Goal: Task Accomplishment & Management: Use online tool/utility

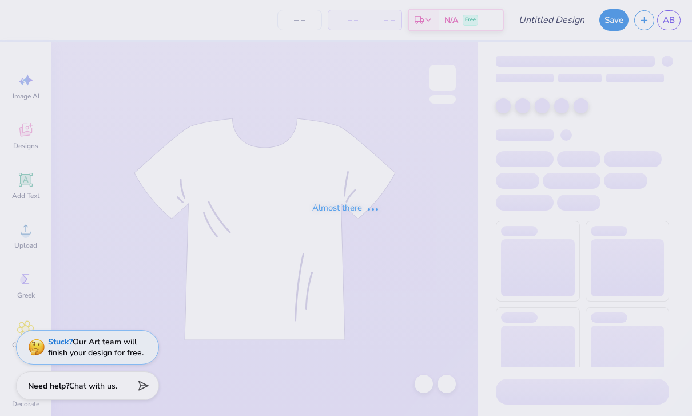
type input "Design 2"
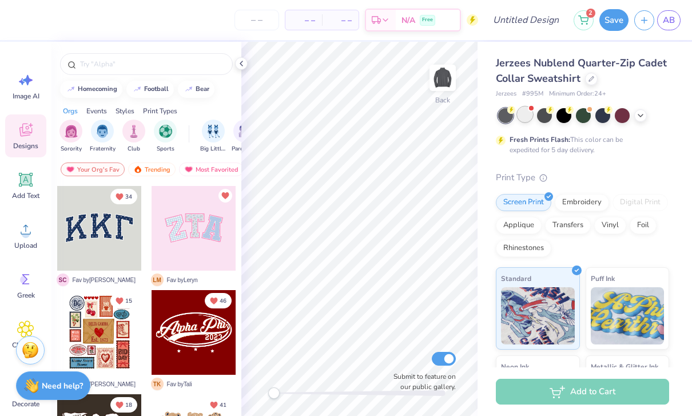
click at [532, 116] on div at bounding box center [525, 114] width 15 height 15
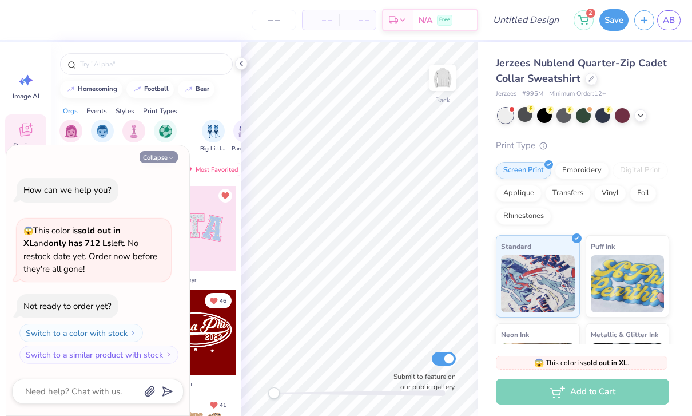
click at [145, 160] on button "Collapse" at bounding box center [159, 157] width 38 height 12
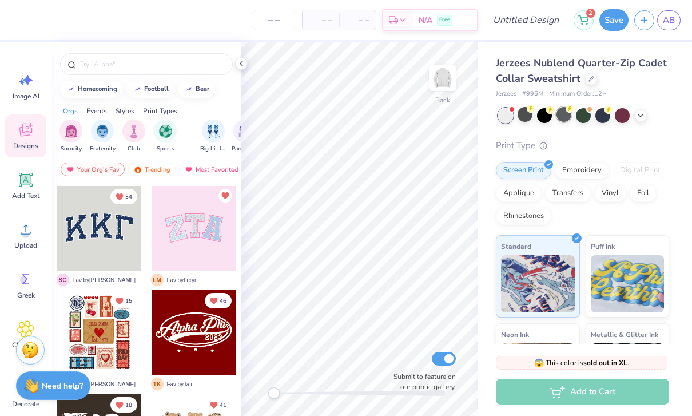
click at [566, 119] on div at bounding box center [564, 114] width 15 height 15
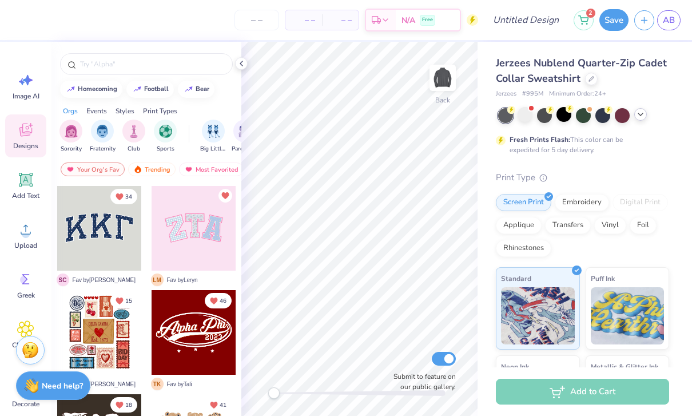
click at [646, 116] on div at bounding box center [640, 114] width 13 height 13
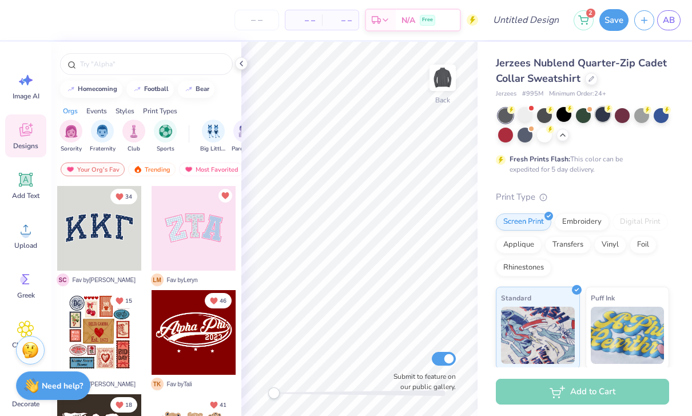
click at [603, 114] on div at bounding box center [602, 114] width 15 height 15
click at [658, 118] on div at bounding box center [661, 114] width 15 height 15
click at [582, 118] on div at bounding box center [583, 114] width 15 height 15
click at [528, 134] on div at bounding box center [525, 133] width 15 height 15
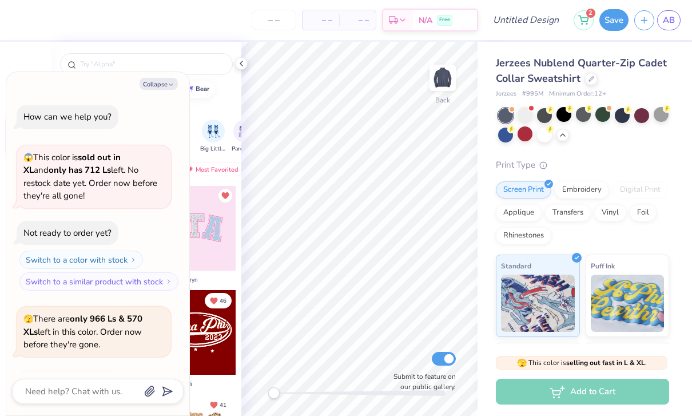
scroll to position [73, 0]
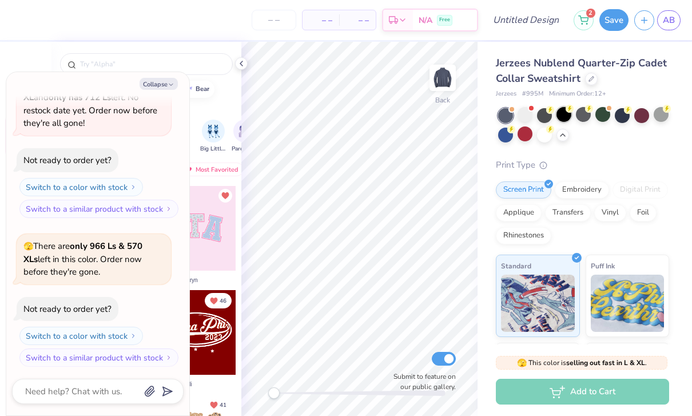
click at [567, 113] on div at bounding box center [564, 114] width 15 height 15
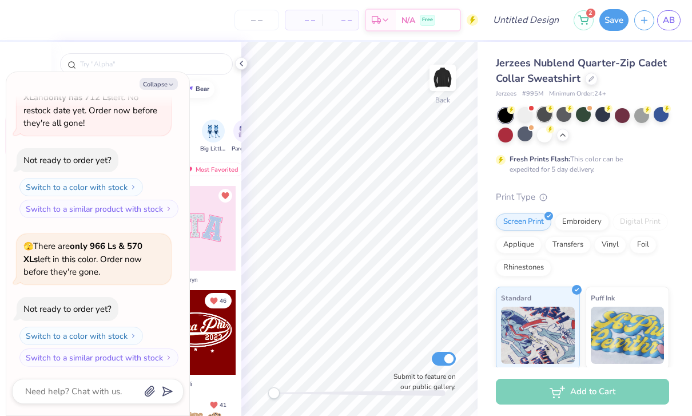
click at [545, 113] on div at bounding box center [544, 114] width 15 height 15
click at [606, 115] on div at bounding box center [602, 114] width 15 height 15
click at [149, 83] on button "Collapse" at bounding box center [159, 84] width 38 height 12
type textarea "x"
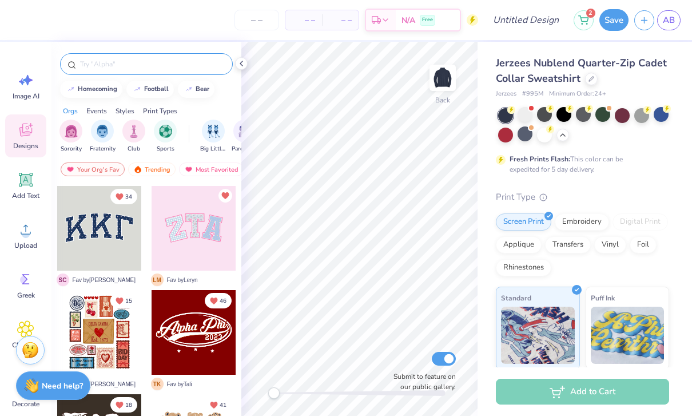
click at [104, 69] on input "text" at bounding box center [152, 63] width 146 height 11
type input "Sea"
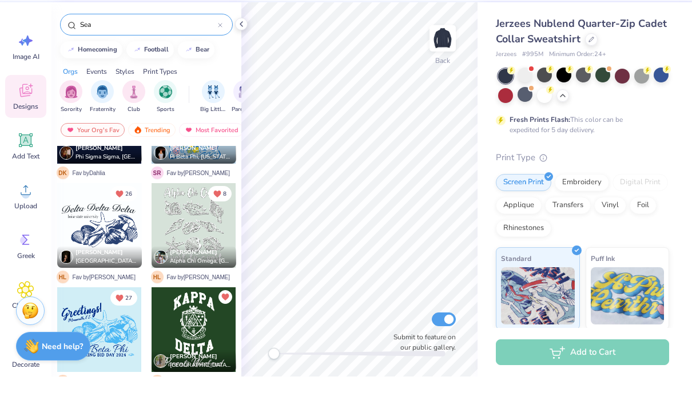
scroll to position [62, 0]
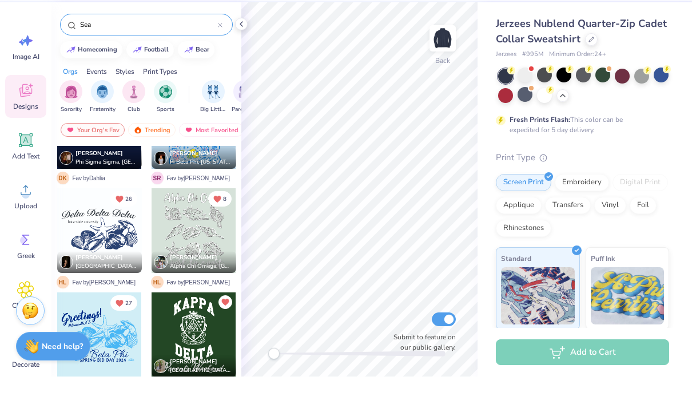
click at [181, 58] on input "Sea" at bounding box center [148, 63] width 139 height 11
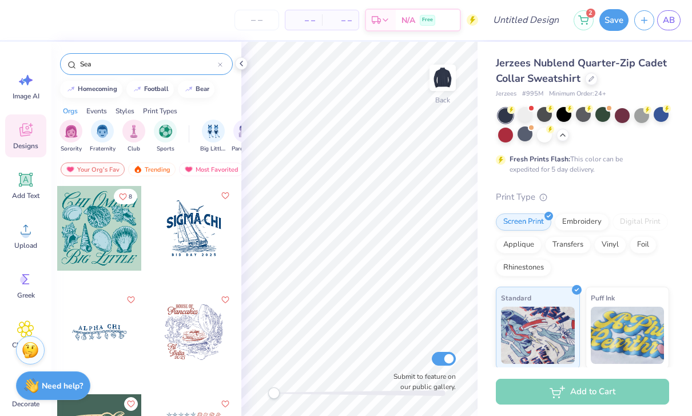
scroll to position [0, 0]
click at [105, 343] on div at bounding box center [99, 332] width 85 height 85
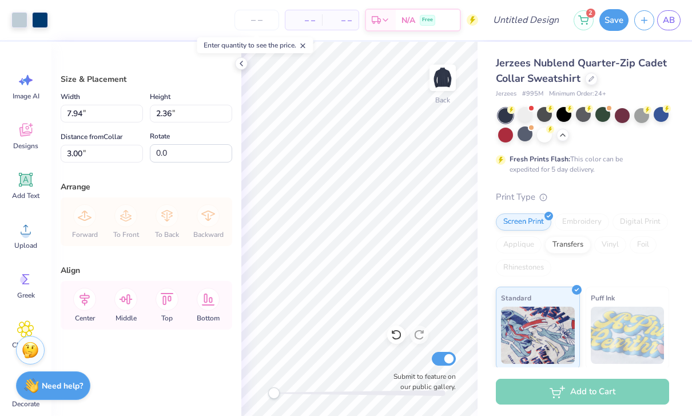
type input "7.02"
type input "2.09"
type input "7.32"
type input "2.18"
click at [41, 19] on div at bounding box center [40, 19] width 16 height 16
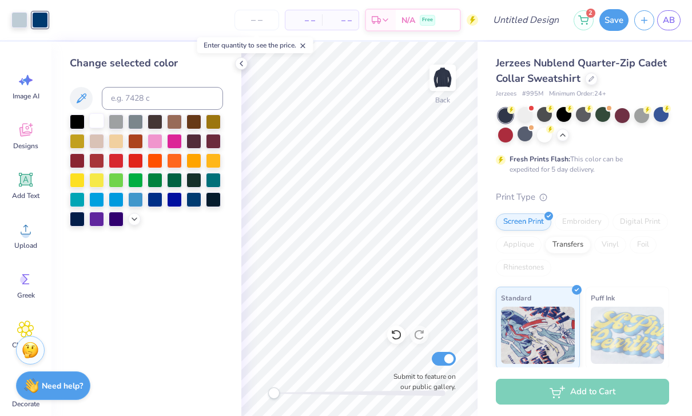
click at [100, 124] on div at bounding box center [96, 120] width 15 height 15
click at [17, 24] on div at bounding box center [19, 19] width 16 height 16
click at [133, 222] on icon at bounding box center [134, 217] width 9 height 9
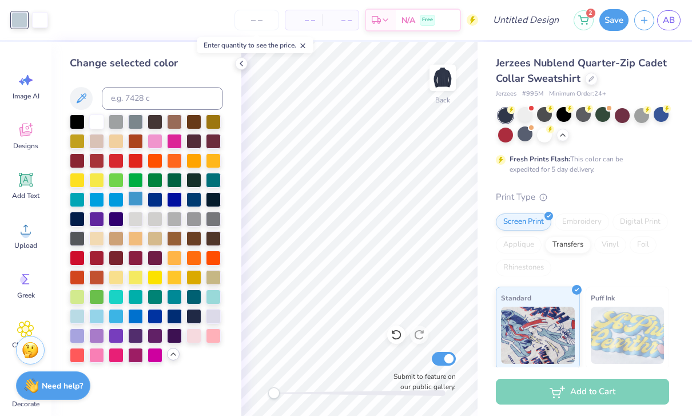
click at [131, 200] on div at bounding box center [135, 198] width 15 height 15
click at [96, 319] on div at bounding box center [96, 315] width 15 height 15
click at [78, 316] on div at bounding box center [77, 315] width 15 height 15
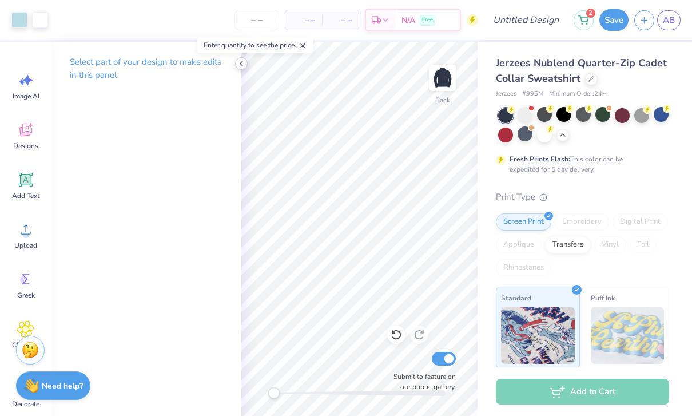
click at [241, 62] on icon at bounding box center [241, 63] width 9 height 9
click at [243, 61] on polyline at bounding box center [241, 63] width 2 height 5
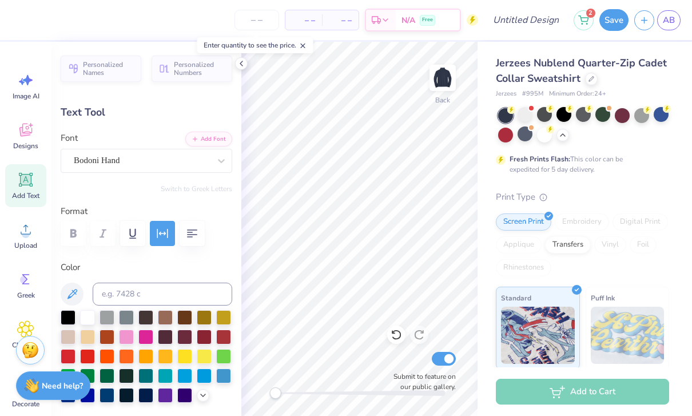
scroll to position [1, 1]
type textarea "A"
type textarea "NORTH FLORIDA"
click at [239, 68] on div at bounding box center [241, 63] width 13 height 13
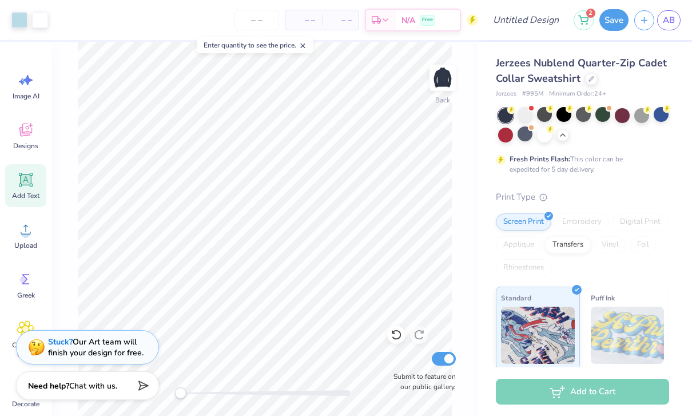
type input "7.37"
type input "0.72"
type input "3.06"
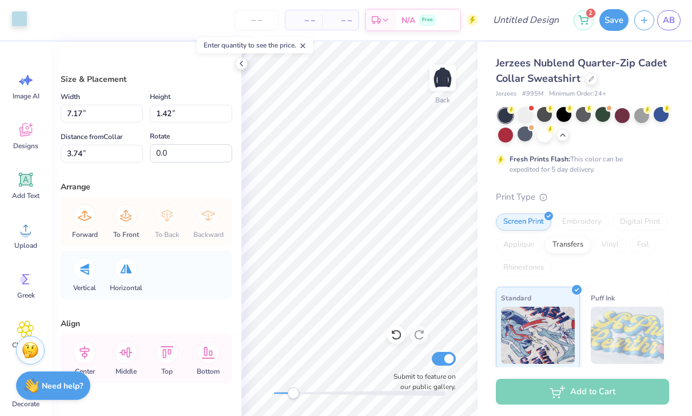
click at [19, 18] on div at bounding box center [19, 19] width 16 height 16
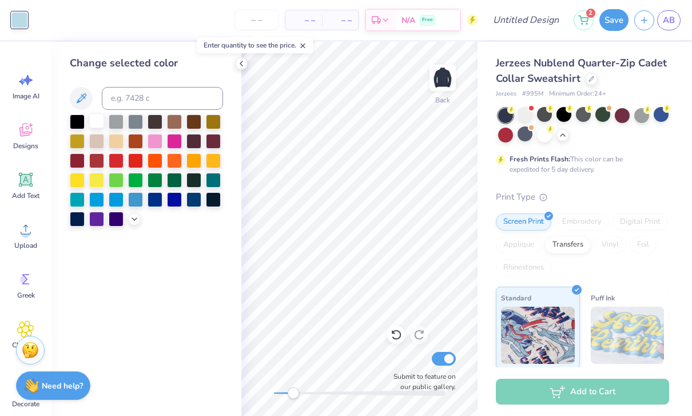
click at [100, 126] on div at bounding box center [96, 120] width 15 height 15
click at [247, 67] on div at bounding box center [241, 63] width 13 height 13
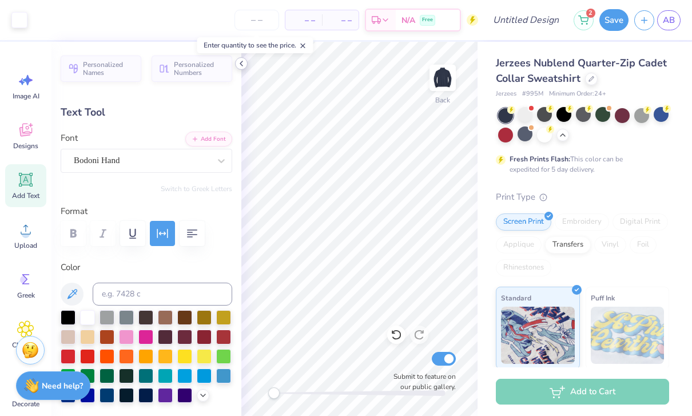
click at [240, 66] on icon at bounding box center [241, 63] width 9 height 9
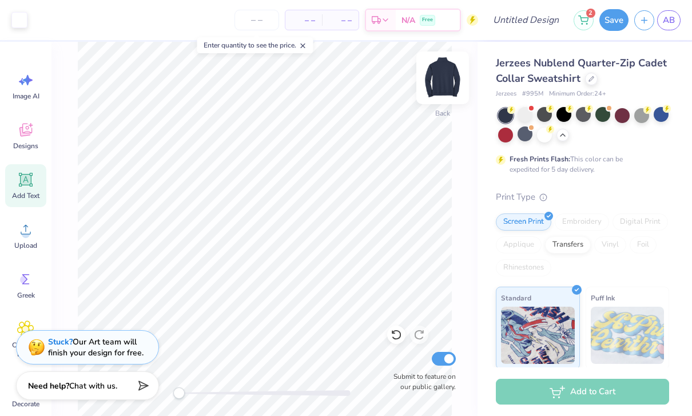
click at [453, 84] on img at bounding box center [443, 78] width 46 height 46
click at [18, 136] on icon at bounding box center [25, 129] width 17 height 17
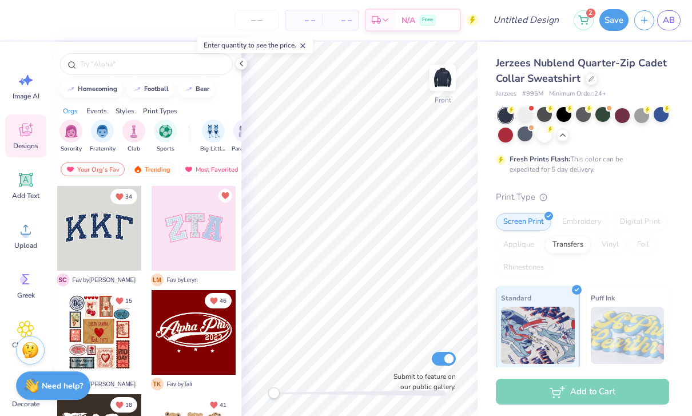
scroll to position [-1, 0]
click at [94, 66] on input "text" at bounding box center [152, 63] width 146 height 11
type input "SEA"
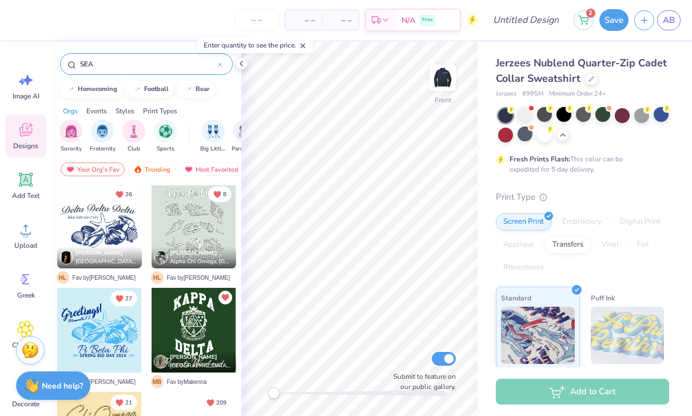
scroll to position [106, 0]
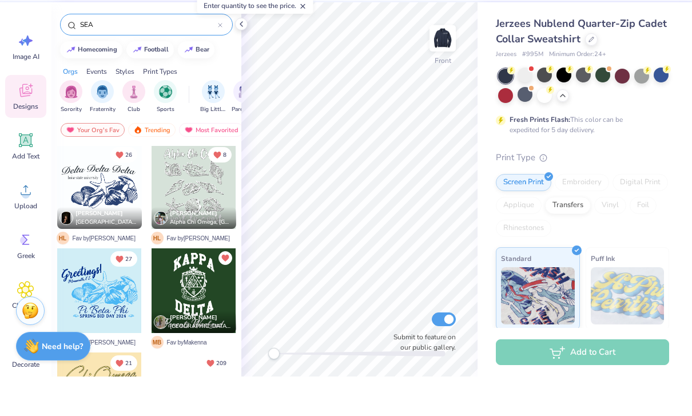
click at [110, 58] on input "SEA" at bounding box center [148, 63] width 139 height 11
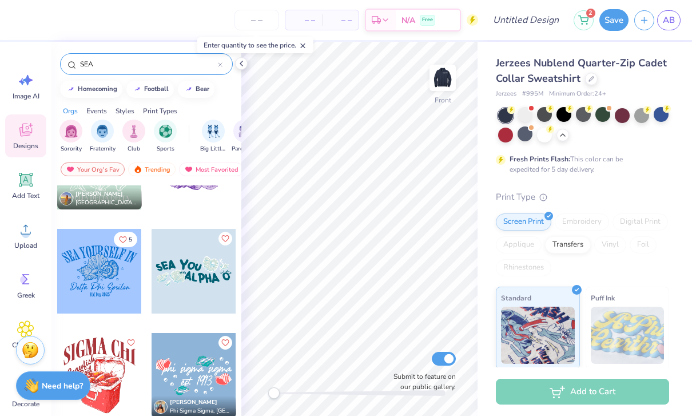
scroll to position [2463, 0]
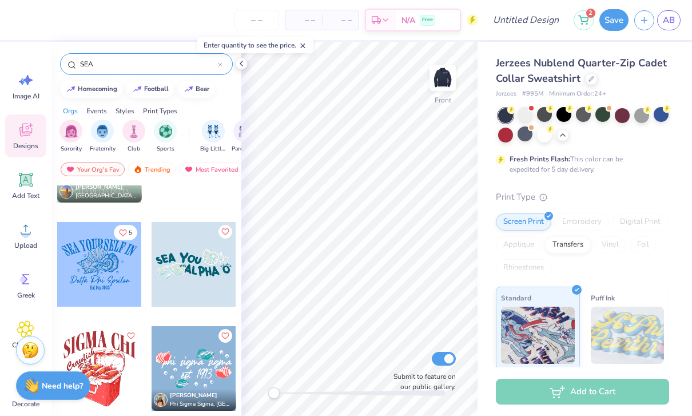
click at [92, 271] on div at bounding box center [99, 264] width 85 height 85
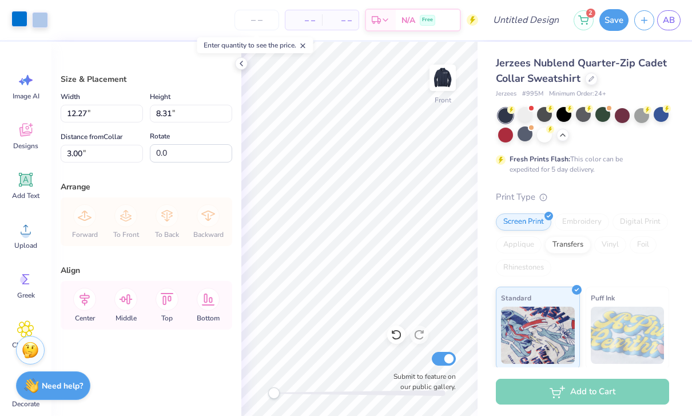
click at [20, 23] on div at bounding box center [19, 19] width 16 height 16
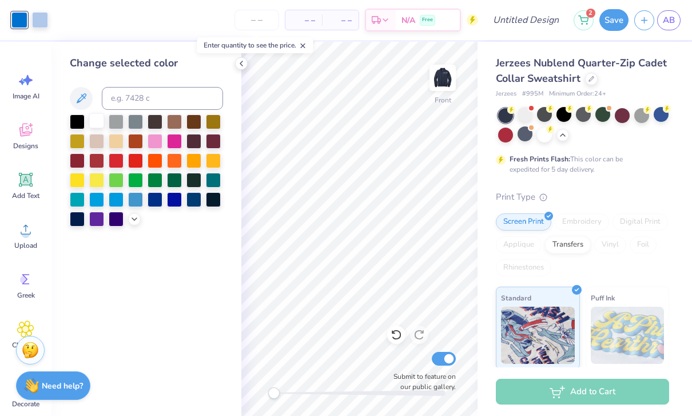
click at [92, 127] on div at bounding box center [96, 120] width 15 height 15
click at [39, 19] on div at bounding box center [40, 19] width 16 height 16
click at [97, 123] on div at bounding box center [96, 120] width 15 height 15
click at [90, 122] on div at bounding box center [96, 120] width 15 height 15
click at [134, 219] on polyline at bounding box center [134, 218] width 5 height 2
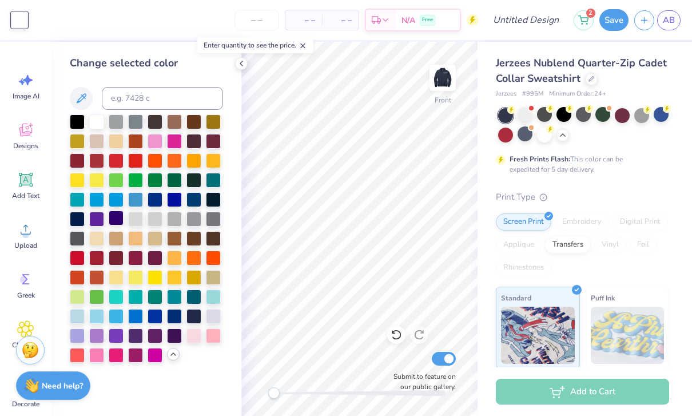
click at [123, 213] on div at bounding box center [116, 218] width 15 height 15
click at [137, 225] on div at bounding box center [135, 218] width 15 height 15
click at [152, 224] on div at bounding box center [155, 218] width 15 height 15
click at [137, 216] on div at bounding box center [135, 218] width 15 height 15
click at [102, 128] on div at bounding box center [96, 120] width 15 height 15
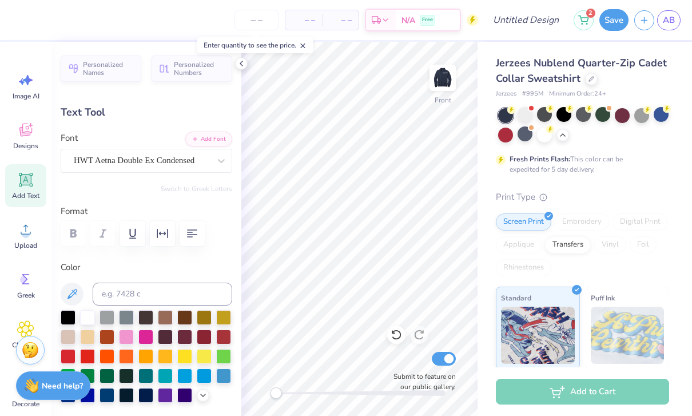
scroll to position [1, 1]
type textarea "S"
type textarea "BOARD #22"
type input "8.46"
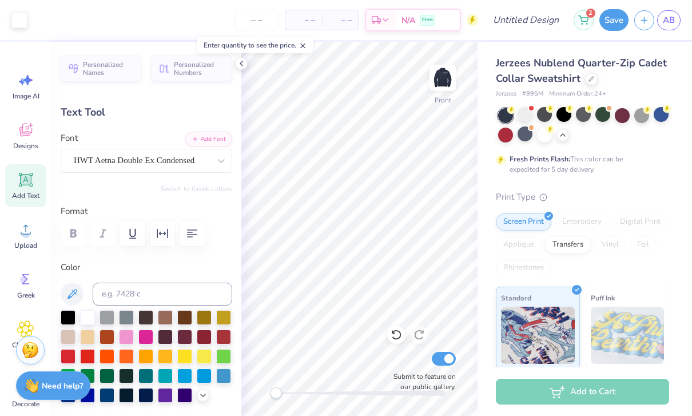
type input "2.45"
type input "6.22"
click at [396, 339] on icon at bounding box center [396, 335] width 10 height 10
click at [395, 339] on icon at bounding box center [396, 335] width 10 height 10
click at [395, 333] on icon at bounding box center [393, 332] width 2 height 2
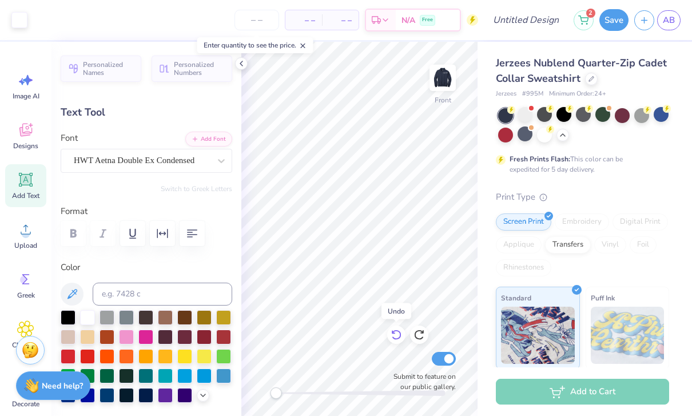
click at [396, 340] on icon at bounding box center [396, 334] width 11 height 11
click at [391, 338] on icon at bounding box center [396, 334] width 11 height 11
click at [399, 338] on icon at bounding box center [396, 335] width 10 height 10
click at [427, 333] on div at bounding box center [419, 334] width 18 height 18
click at [425, 331] on div at bounding box center [419, 334] width 18 height 18
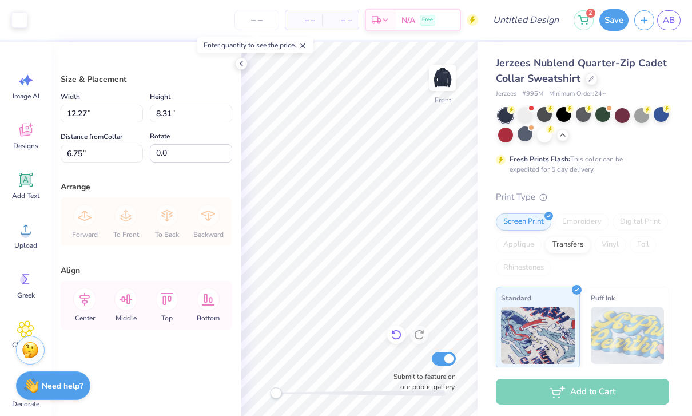
click at [398, 339] on icon at bounding box center [396, 335] width 10 height 10
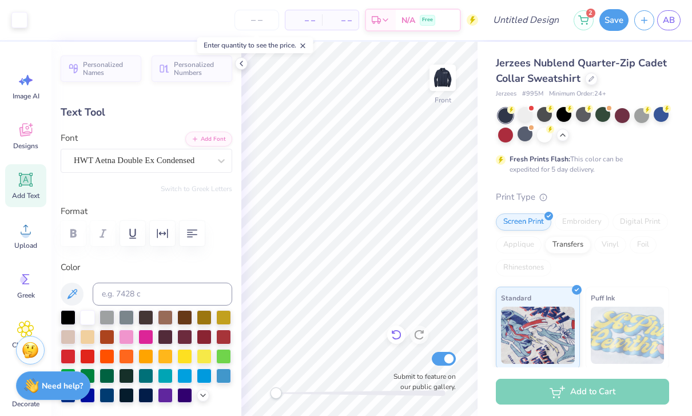
type input "6.46"
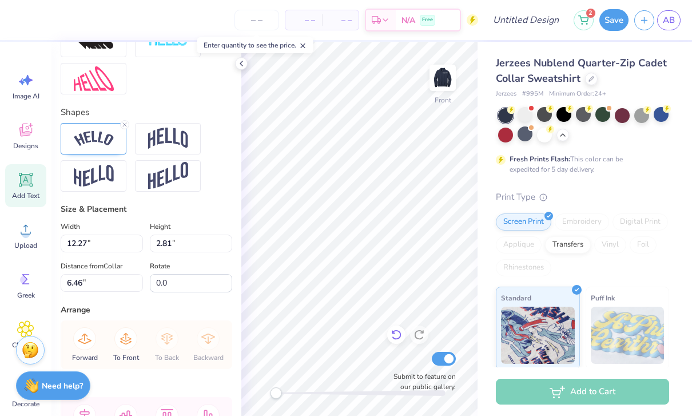
scroll to position [440, 0]
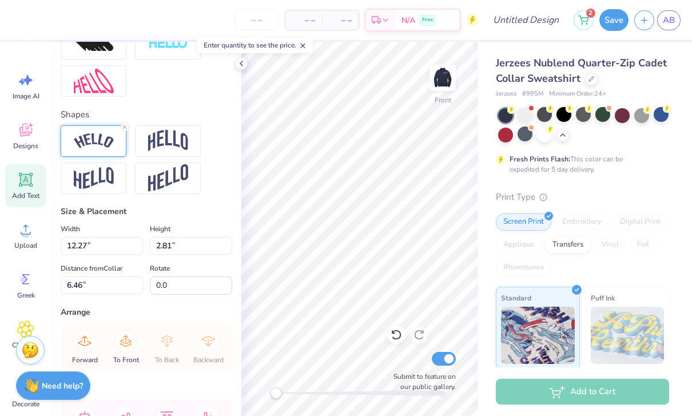
click at [87, 144] on img at bounding box center [94, 140] width 40 height 15
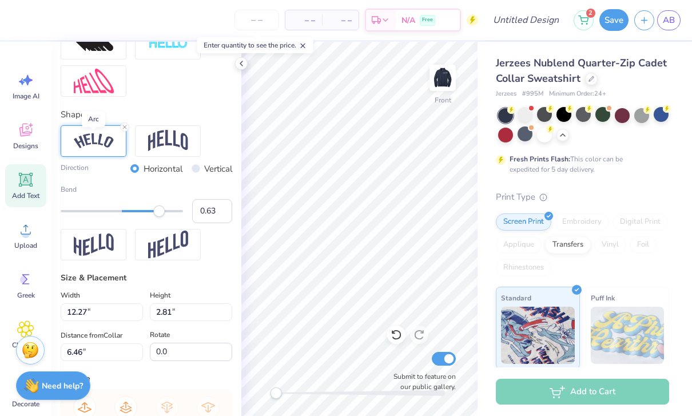
type input "0.64"
type input "0.47"
click at [154, 213] on div "Accessibility label" at bounding box center [150, 210] width 11 height 11
type input "0.48"
click at [152, 212] on div "Accessibility label" at bounding box center [150, 210] width 11 height 11
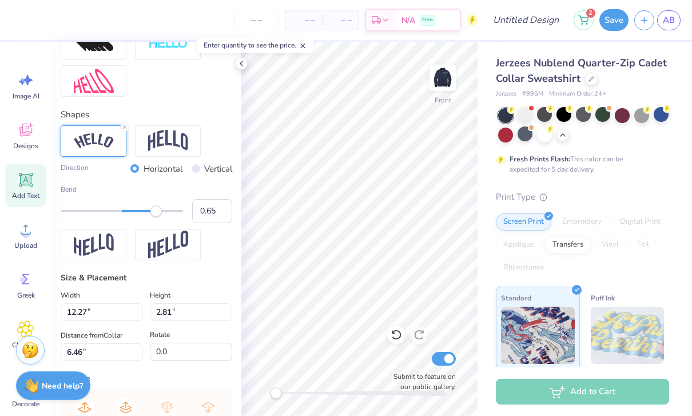
type input "0.66"
type input "12.16"
type input "3.98"
type input "5.89"
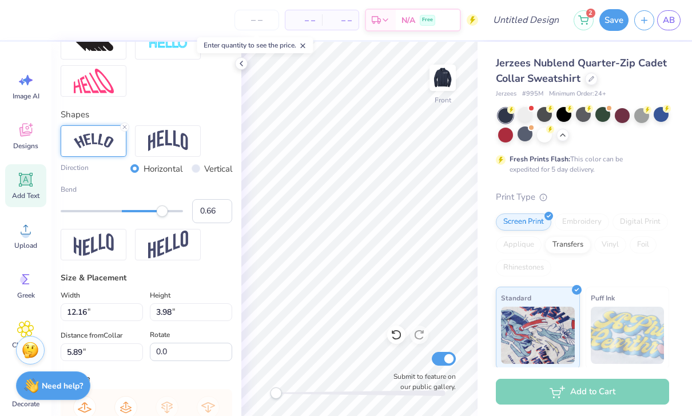
type input "11.06"
type input "3.62"
type input "6.04"
click at [444, 77] on img at bounding box center [443, 78] width 46 height 46
click at [447, 94] on img at bounding box center [443, 78] width 46 height 46
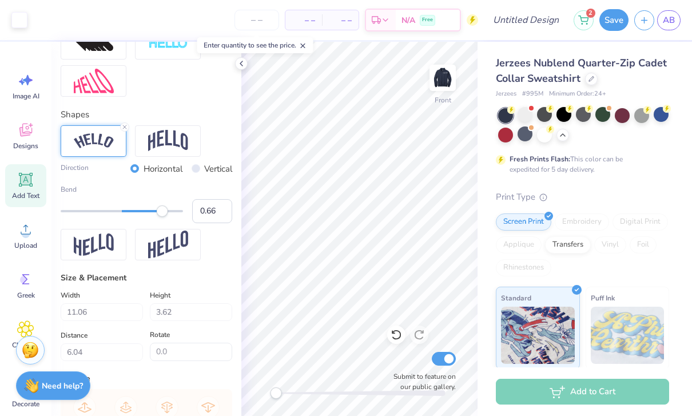
type input "9.78"
type input "1.78"
type input "12.67"
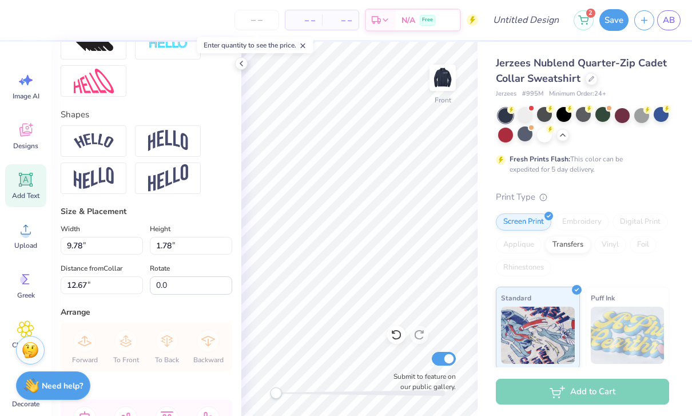
scroll to position [1, 1]
type textarea "D"
type textarea "n"
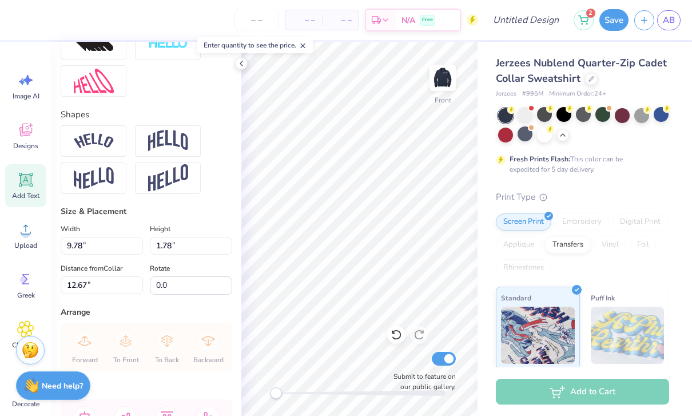
type textarea "Nfr Board 22"
type input "3.19"
type input "0.72"
type input "14.33"
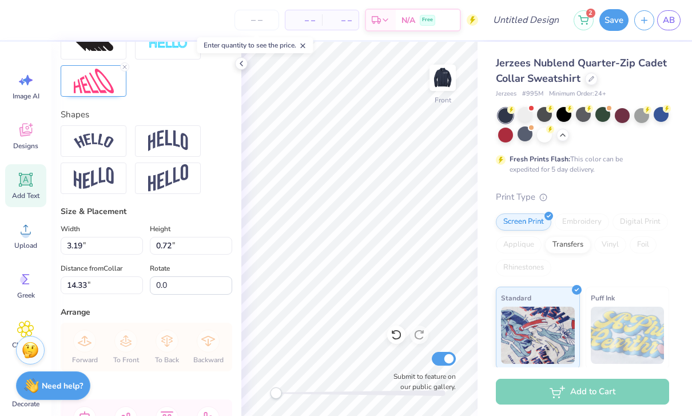
type textarea "B"
type textarea "Arielle Black-Diamond"
type input "11.06"
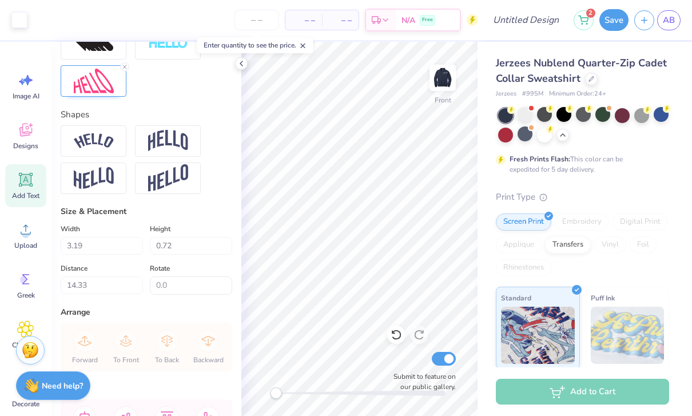
type input "3.62"
type input "6.22"
type textarea "S"
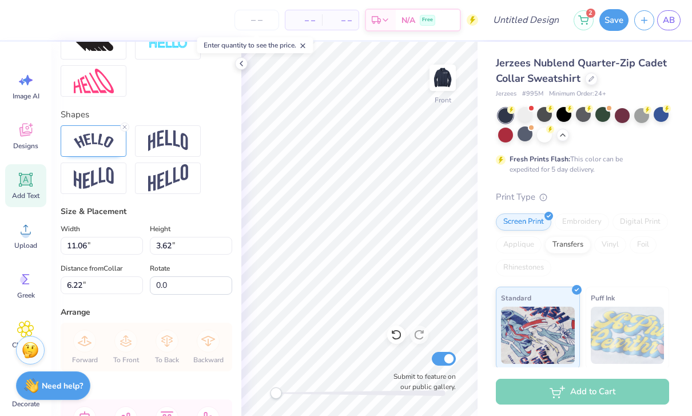
type textarea "NFR BOARD #22"
type input "6.54"
type input "1.77"
type input "12.67"
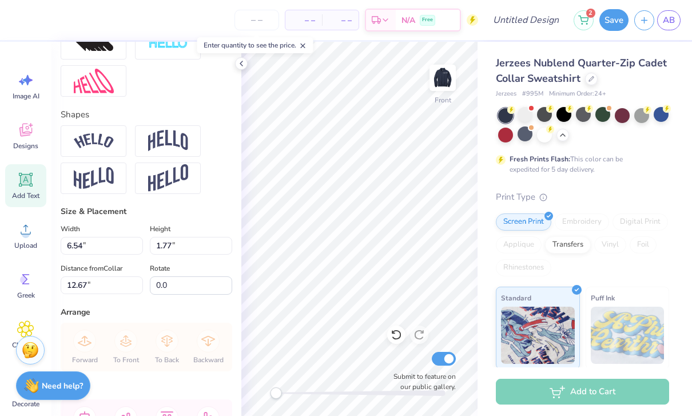
type textarea "N"
type textarea "Gizborit"
type input "3.19"
type input "0.74"
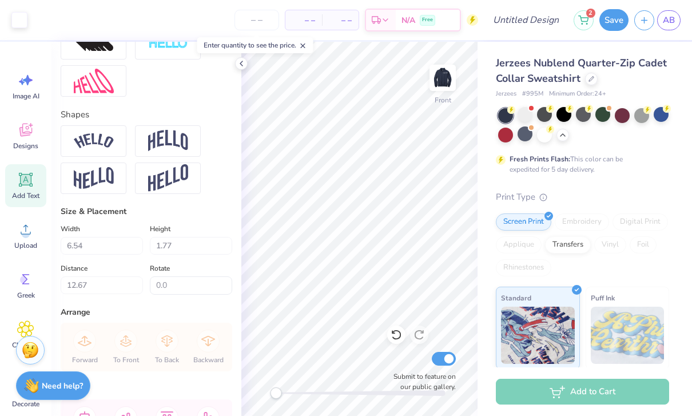
type input "14.32"
type input "4.26"
type input "1.75"
type input "12.68"
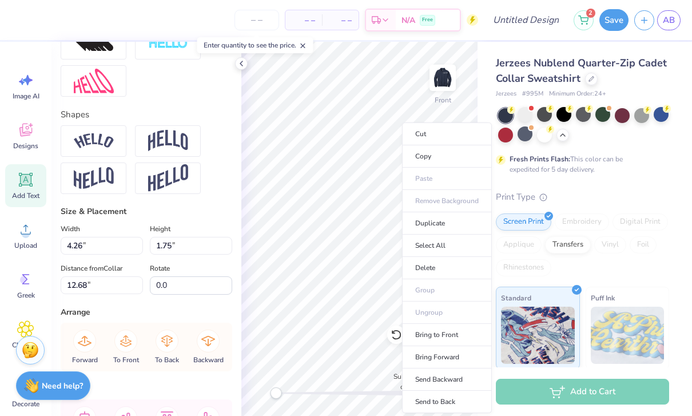
type input "4.29"
type input "1.76"
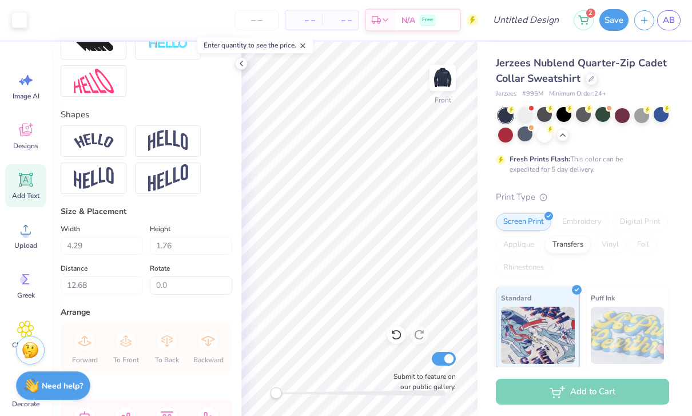
type input "3.19"
type input "0.74"
click at [244, 66] on icon at bounding box center [241, 63] width 9 height 9
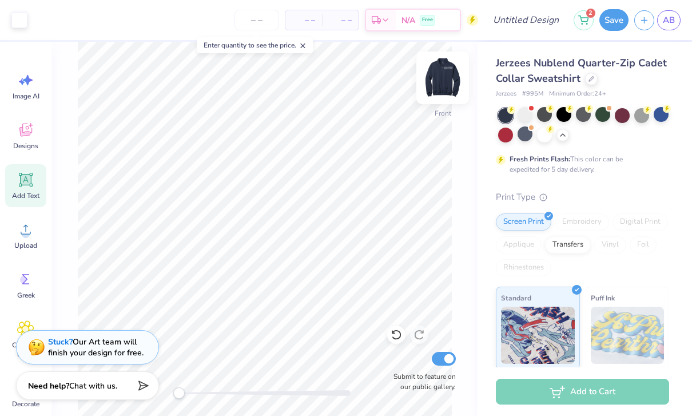
click at [447, 81] on img at bounding box center [443, 78] width 46 height 46
click at [448, 88] on img at bounding box center [443, 78] width 46 height 46
click at [448, 85] on img at bounding box center [443, 78] width 46 height 46
click at [450, 84] on img at bounding box center [443, 78] width 46 height 46
type input "14.26"
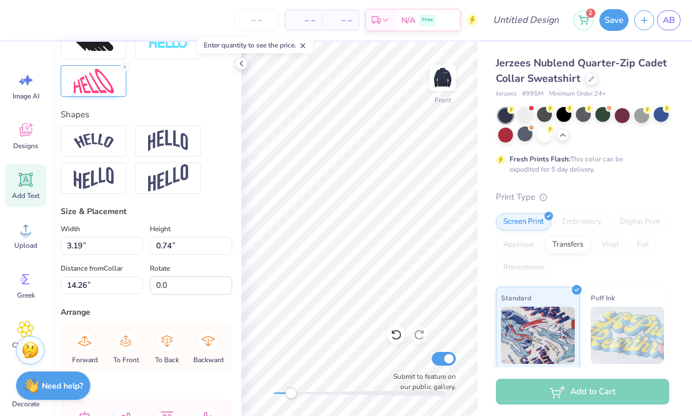
type input "4.29"
type input "1.76"
type input "12.50"
type input "3.19"
type input "0.74"
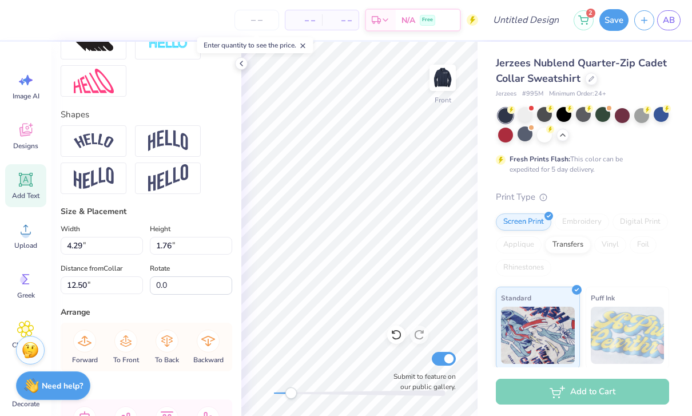
type input "14.26"
type input "4.37"
type input "1.01"
type input "12.85"
type input "4.29"
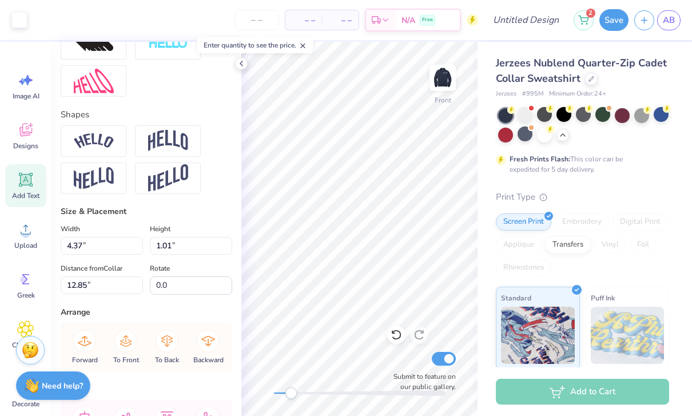
type input "1.76"
type input "15.85"
type input "3.28"
type input "1.35"
type input "13.71"
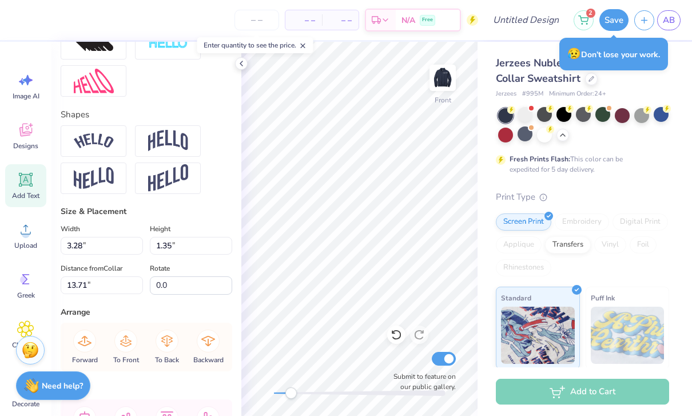
type input "2.79"
type input "1.15"
type input "13.51"
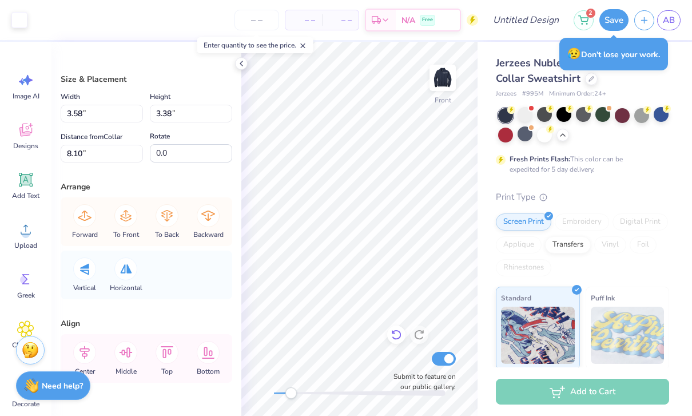
click at [396, 337] on icon at bounding box center [396, 334] width 11 height 11
type input "8.03"
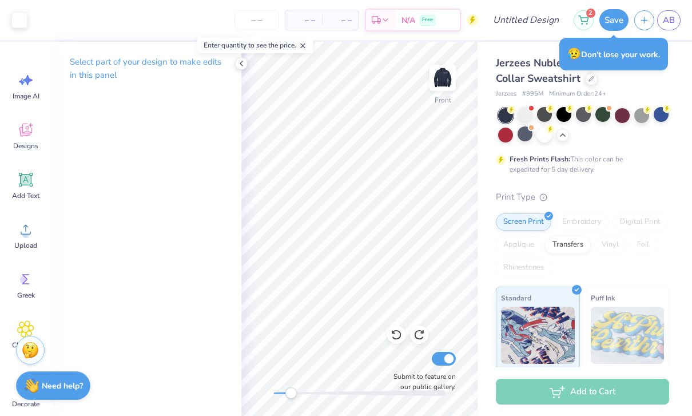
click at [239, 71] on div "Select part of your design to make edits in this panel" at bounding box center [146, 73] width 190 height 62
click at [243, 66] on polyline at bounding box center [241, 63] width 2 height 5
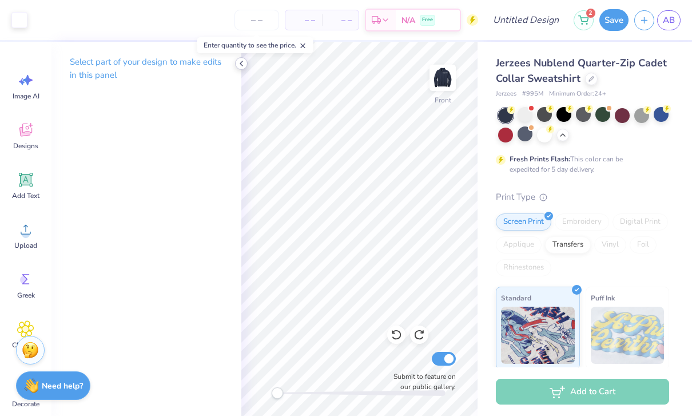
click at [242, 68] on div at bounding box center [241, 63] width 13 height 13
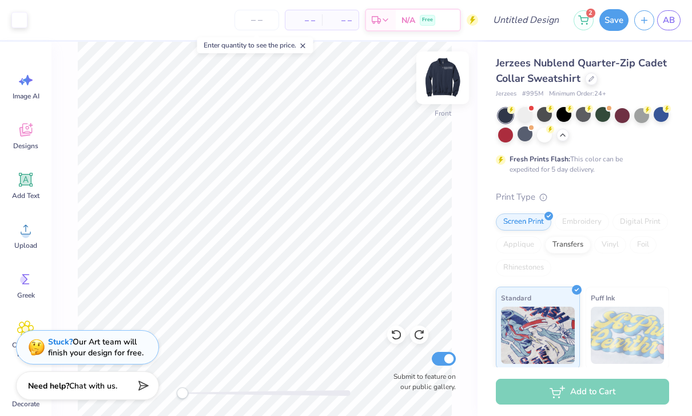
click at [449, 74] on img at bounding box center [443, 78] width 46 height 46
click at [443, 81] on img at bounding box center [443, 78] width 46 height 46
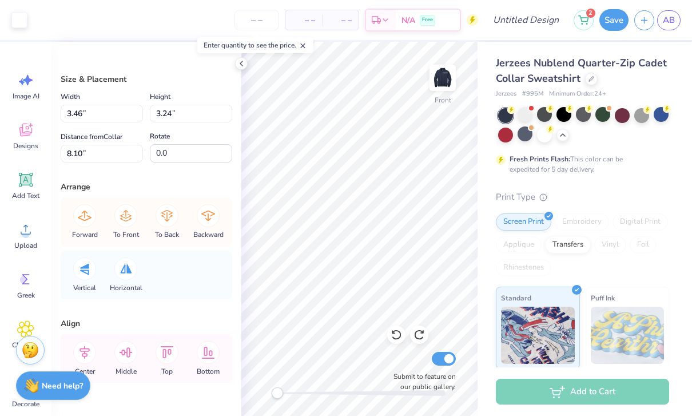
type input "2.89"
type input "2.99"
type input "9.11"
type input "3.09"
type input "3.15"
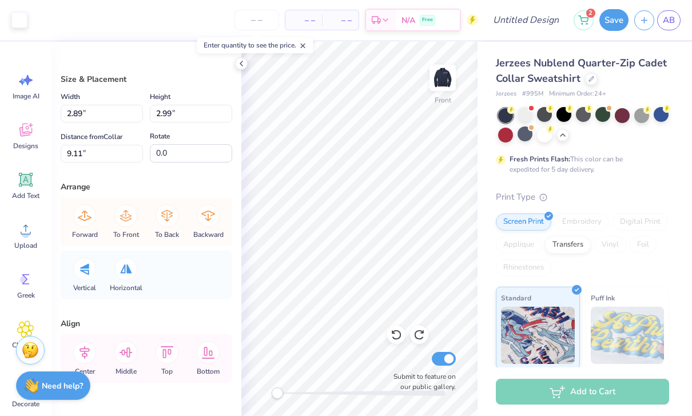
type input "9.03"
type input "2.89"
type input "2.99"
type input "9.11"
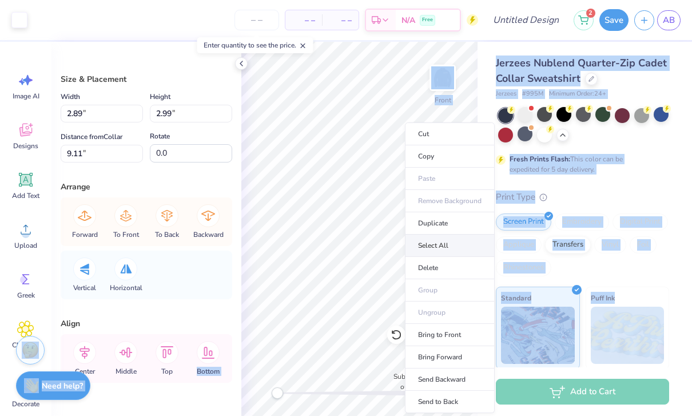
click at [468, 249] on li "Select All" at bounding box center [450, 246] width 90 height 22
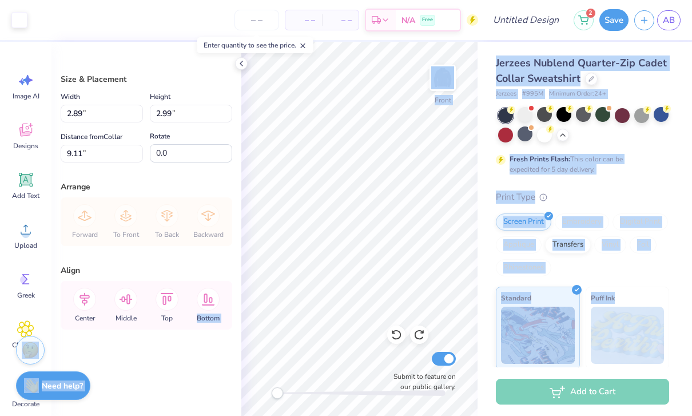
type input "10.04"
type input "8.47"
type input "6.34"
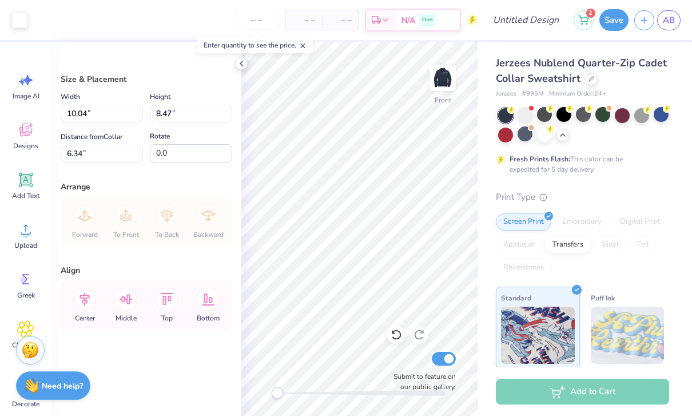
type input "10.89"
type input "9.18"
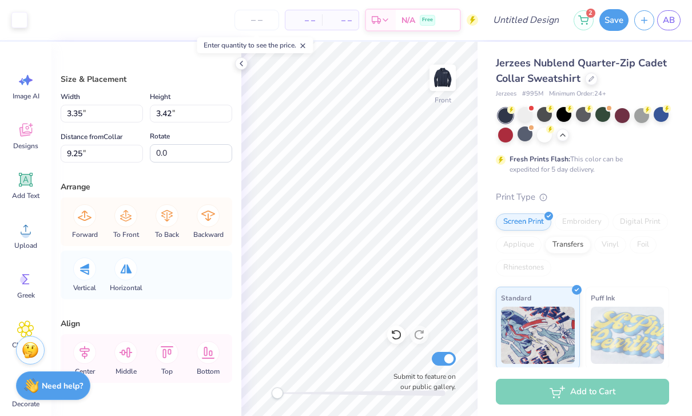
type input "3.14"
type input "3.25"
type input "9.34"
type input "3.35"
type input "3.42"
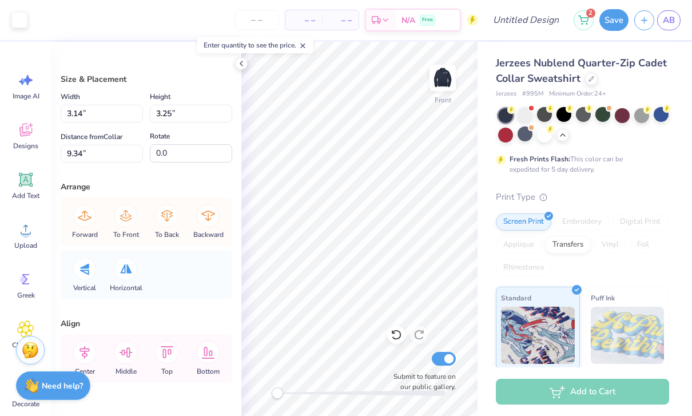
type input "9.25"
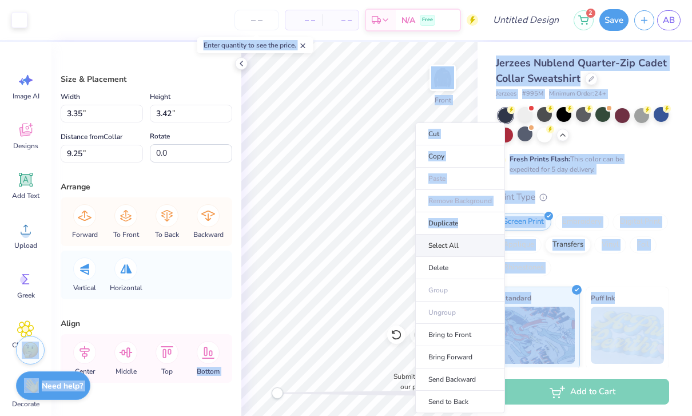
click at [484, 245] on li "Select All" at bounding box center [460, 246] width 90 height 22
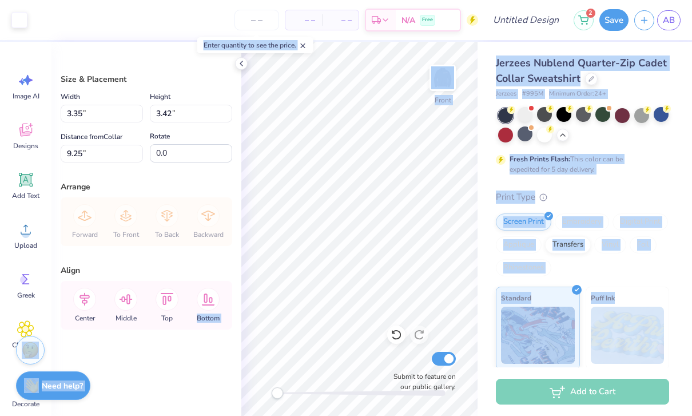
type input "10.89"
type input "9.18"
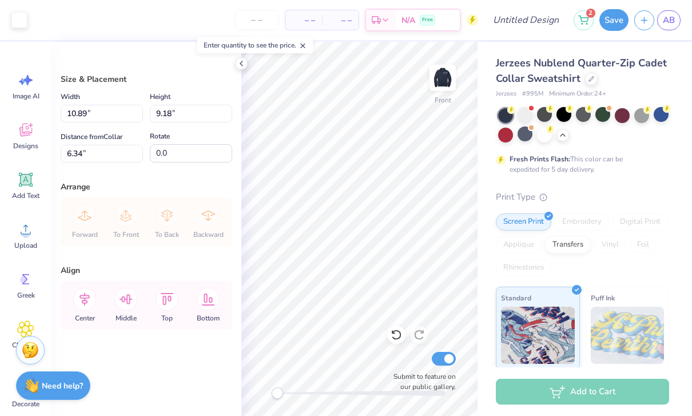
type input "6.15"
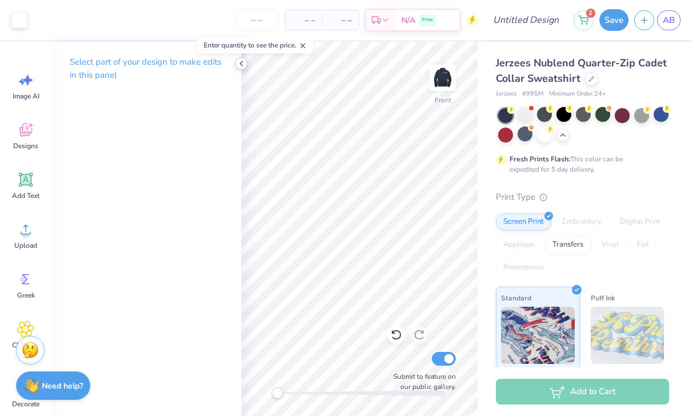
click at [243, 66] on icon at bounding box center [241, 63] width 9 height 9
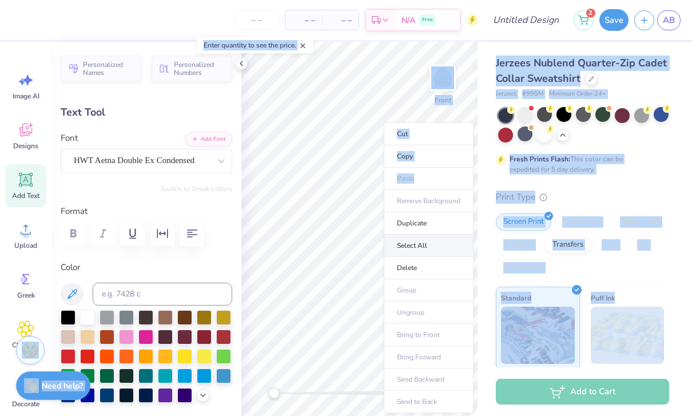
click at [451, 241] on li "Select All" at bounding box center [429, 246] width 90 height 22
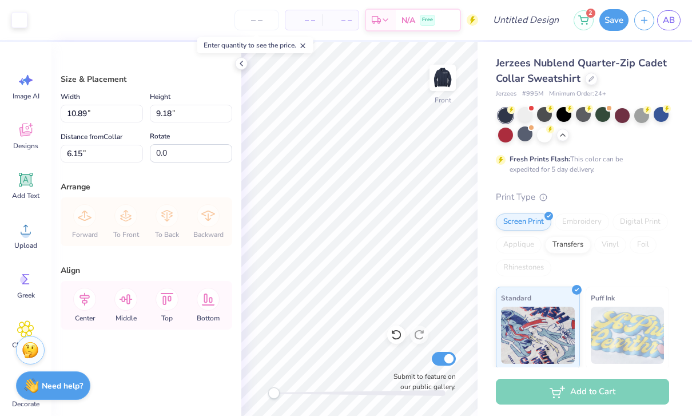
type input "7.49"
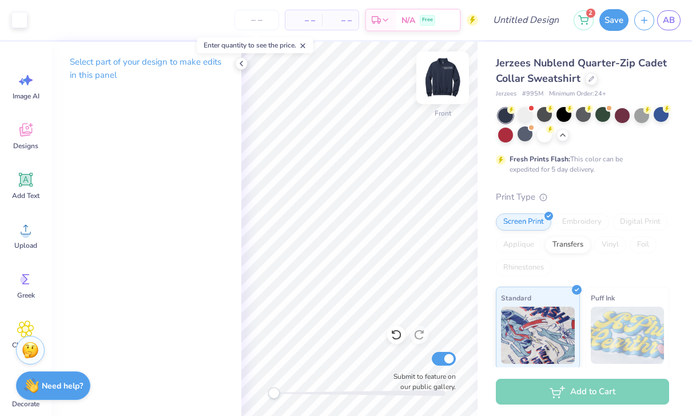
click at [444, 85] on img at bounding box center [443, 78] width 46 height 46
click at [239, 65] on icon at bounding box center [241, 63] width 9 height 9
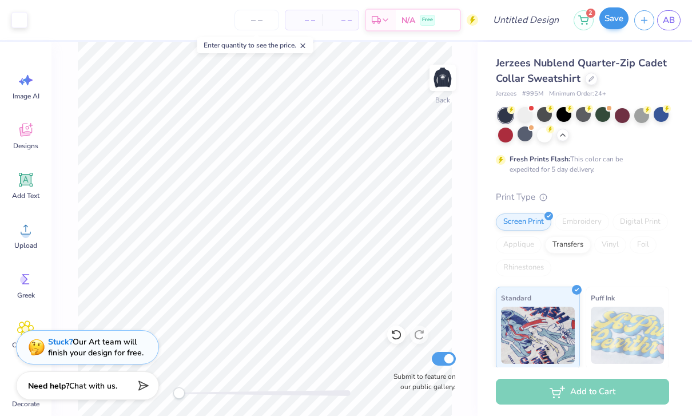
click at [611, 24] on button "Save" at bounding box center [613, 18] width 29 height 22
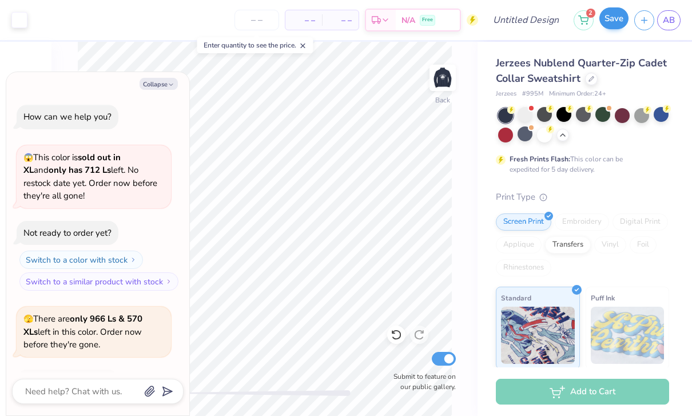
scroll to position [104, 0]
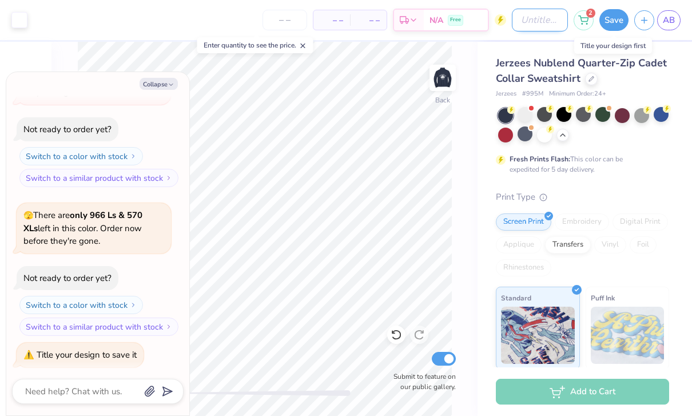
click at [536, 25] on input "Design Title" at bounding box center [540, 20] width 56 height 23
type textarea "x"
type input "D"
type textarea "x"
type input "De"
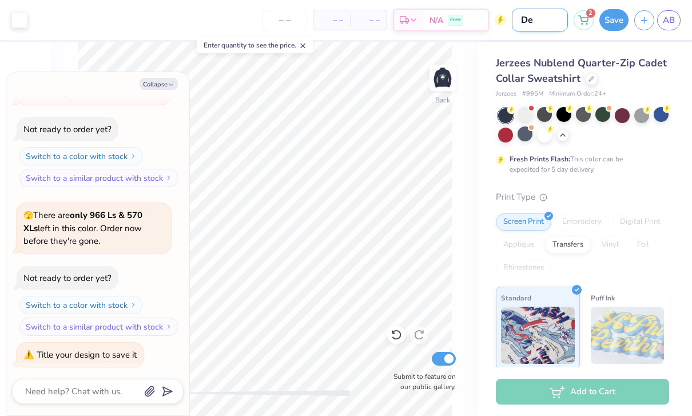
type textarea "x"
type input "Des"
type textarea "x"
type input "Desi"
type textarea "x"
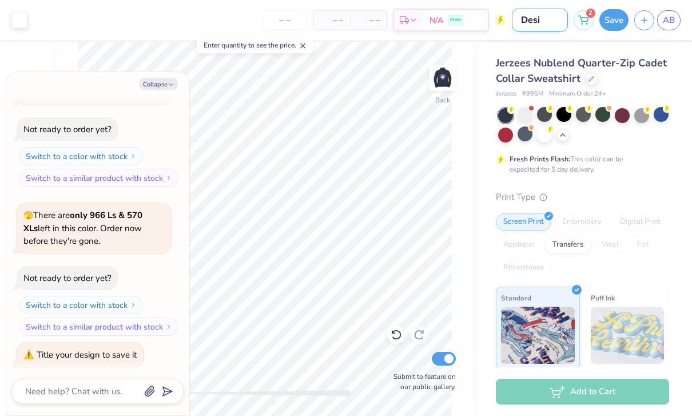
type input "Desig"
type textarea "x"
type input "Design"
type textarea "x"
type input "Design"
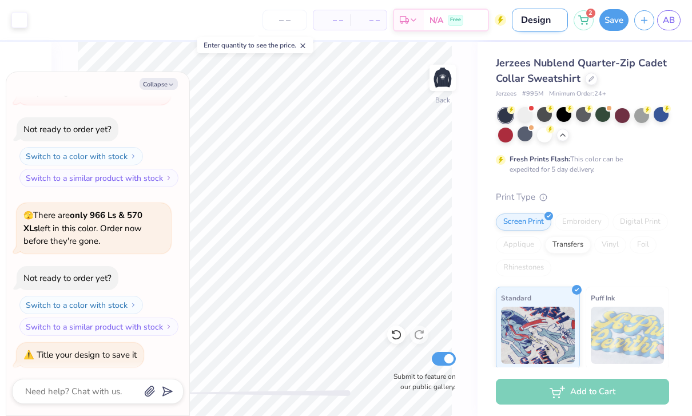
type textarea "x"
type input "Design 3"
type textarea "x"
type input "Design 3"
click at [611, 26] on button "Save" at bounding box center [613, 18] width 29 height 22
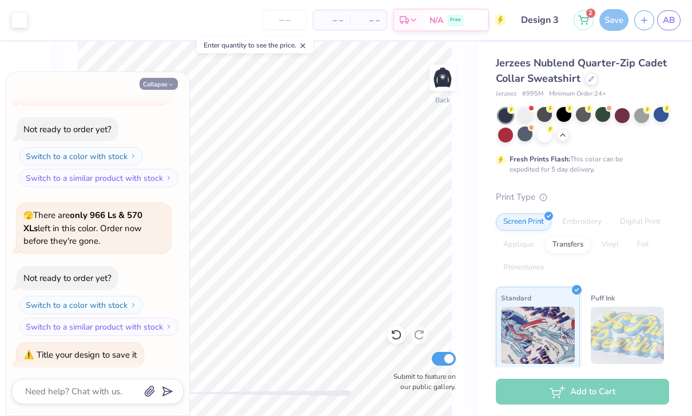
click at [160, 84] on button "Collapse" at bounding box center [159, 84] width 38 height 12
type textarea "x"
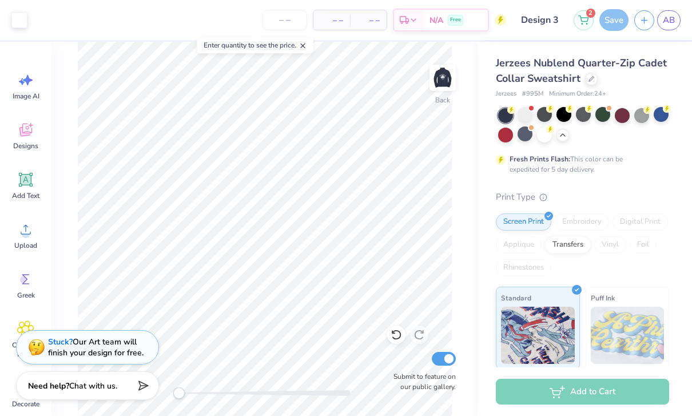
click at [618, 23] on div "Save" at bounding box center [613, 20] width 29 height 22
click at [617, 20] on div "Save" at bounding box center [613, 20] width 29 height 22
click at [452, 86] on img at bounding box center [443, 78] width 46 height 46
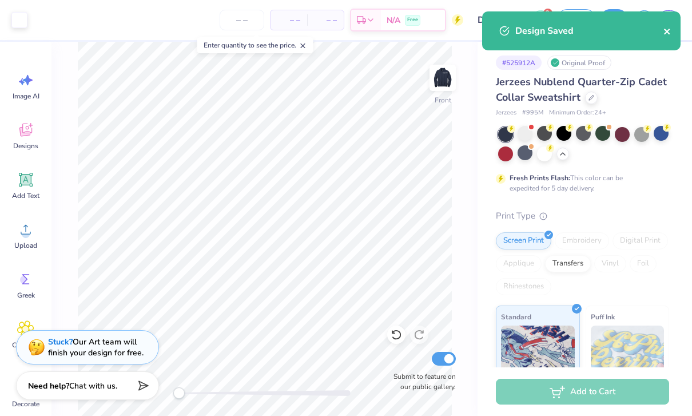
click at [664, 26] on button "close" at bounding box center [668, 31] width 8 height 14
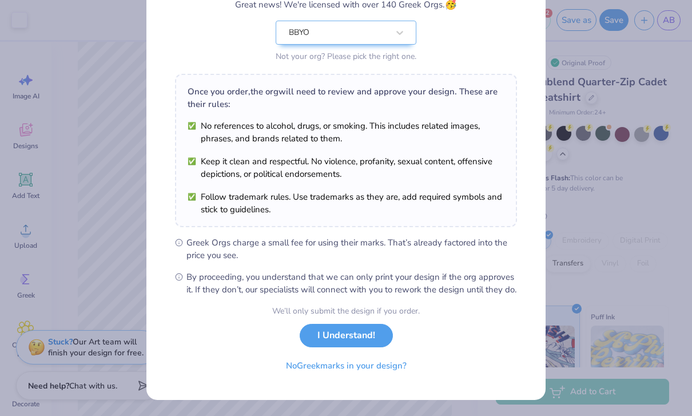
scroll to position [120, 0]
click at [362, 332] on button "I Understand!" at bounding box center [346, 332] width 93 height 23
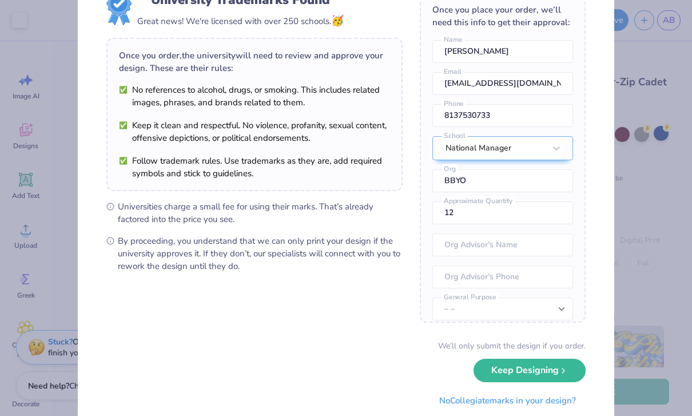
scroll to position [49, 0]
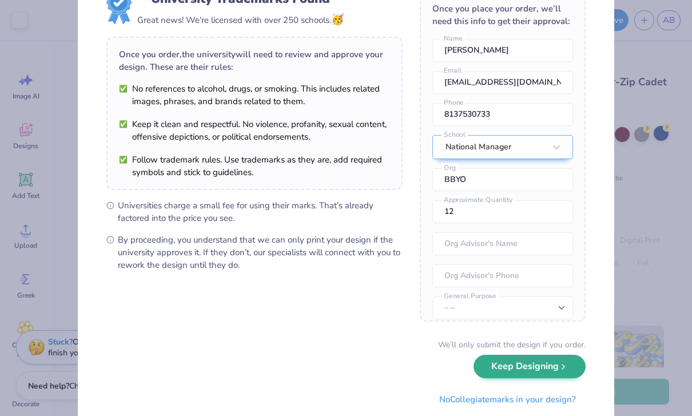
click at [571, 364] on button "Keep Designing" at bounding box center [530, 366] width 112 height 23
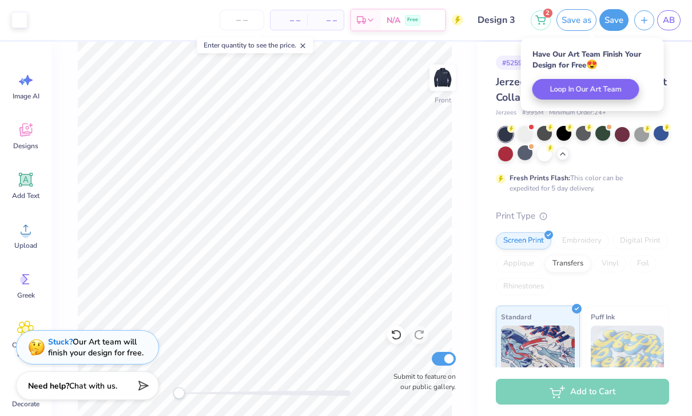
click at [582, 21] on button "Save as" at bounding box center [577, 20] width 40 height 22
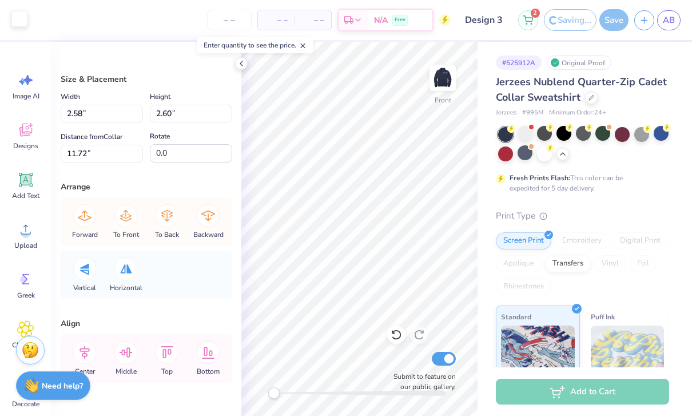
click at [22, 19] on div at bounding box center [19, 19] width 16 height 16
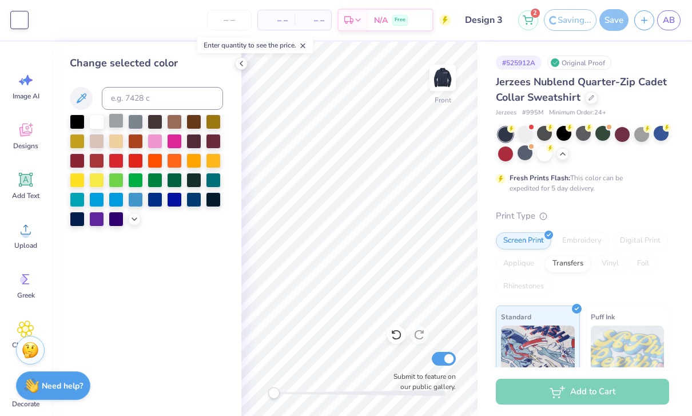
click at [120, 126] on div at bounding box center [116, 120] width 15 height 15
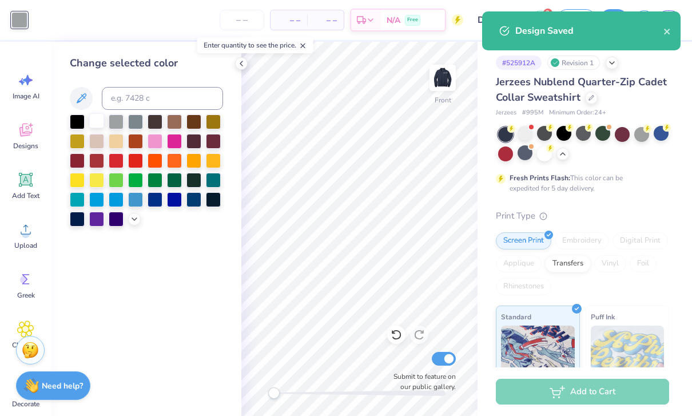
click at [97, 123] on div at bounding box center [96, 120] width 15 height 15
click at [136, 223] on icon at bounding box center [134, 217] width 9 height 9
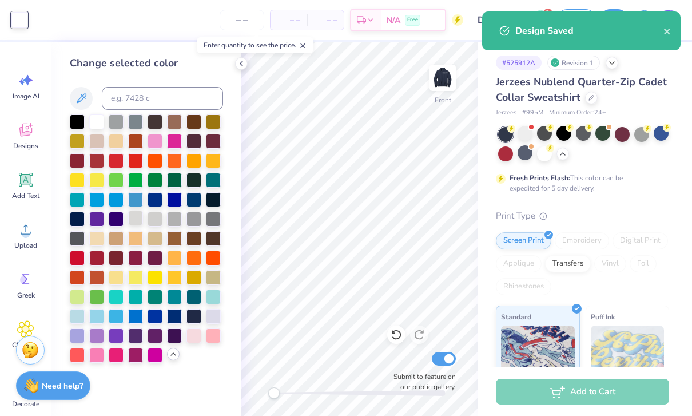
click at [138, 219] on div at bounding box center [135, 218] width 15 height 15
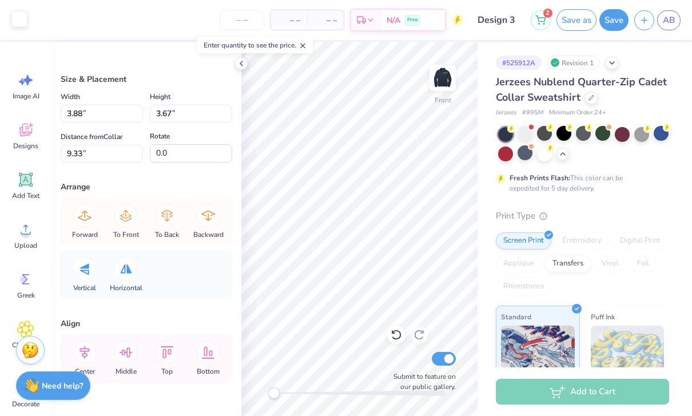
click at [21, 21] on div at bounding box center [19, 19] width 16 height 16
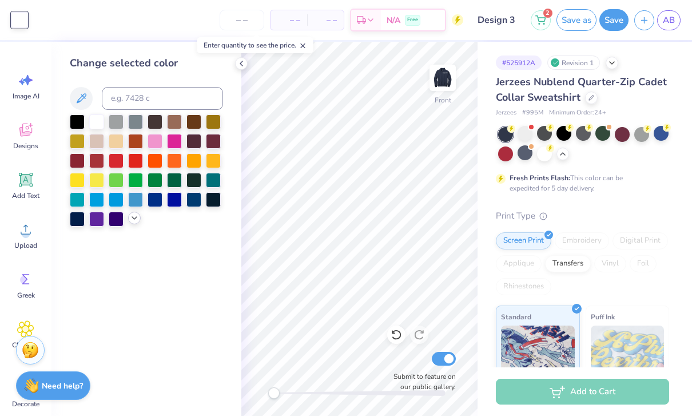
click at [134, 223] on icon at bounding box center [134, 217] width 9 height 9
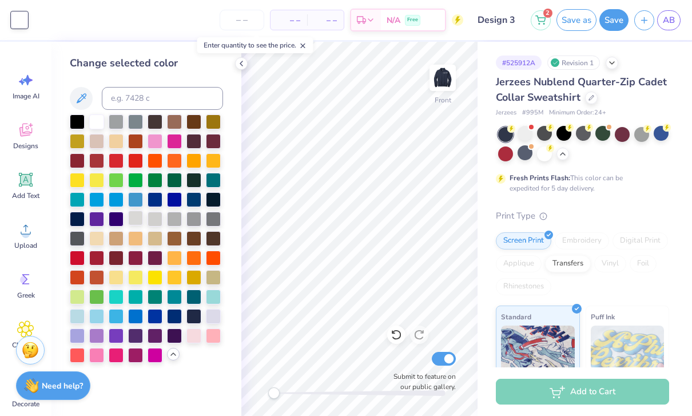
click at [137, 223] on div at bounding box center [135, 218] width 15 height 15
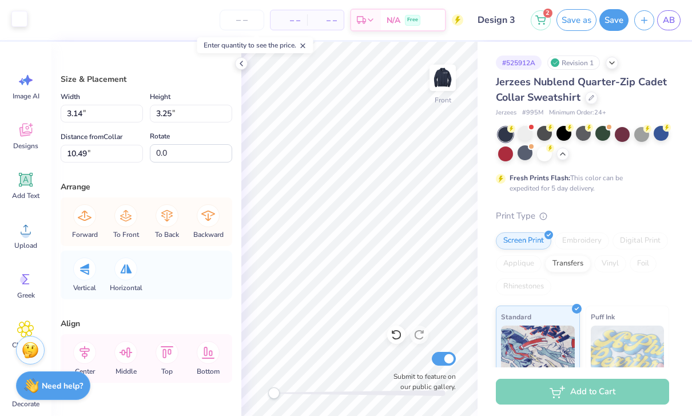
click at [19, 23] on div at bounding box center [19, 19] width 16 height 16
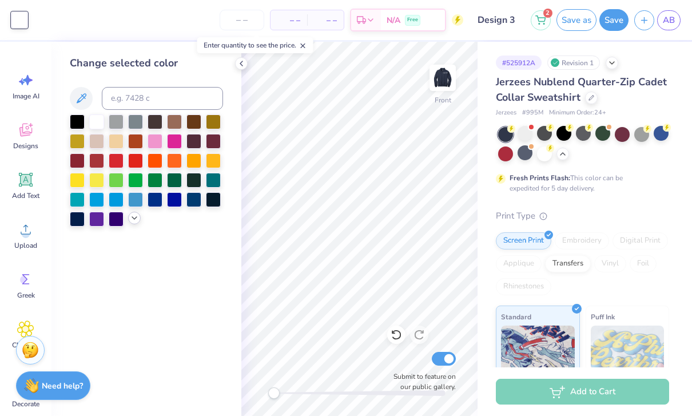
click at [137, 219] on icon at bounding box center [134, 217] width 9 height 9
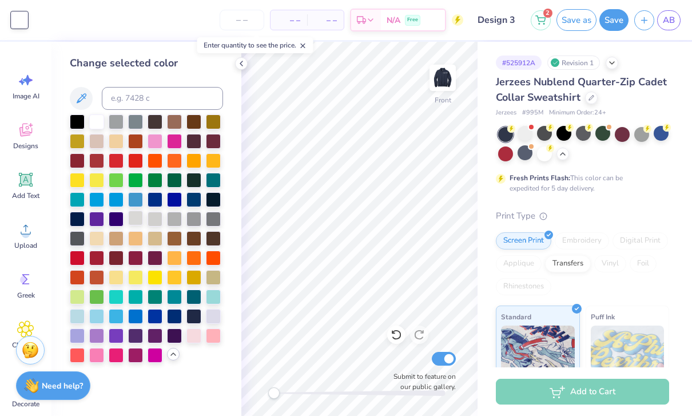
click at [139, 221] on div at bounding box center [135, 218] width 15 height 15
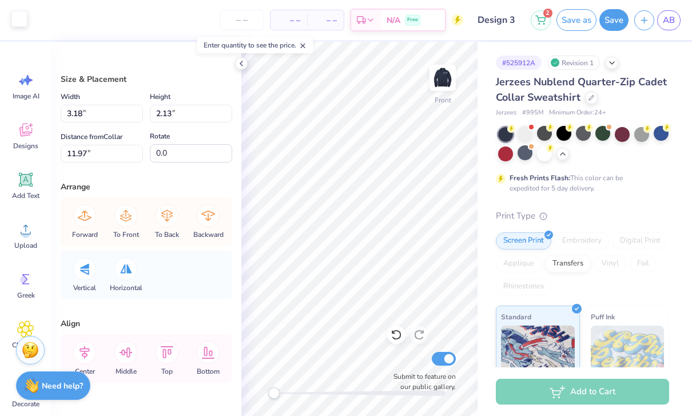
click at [23, 26] on div at bounding box center [19, 19] width 16 height 16
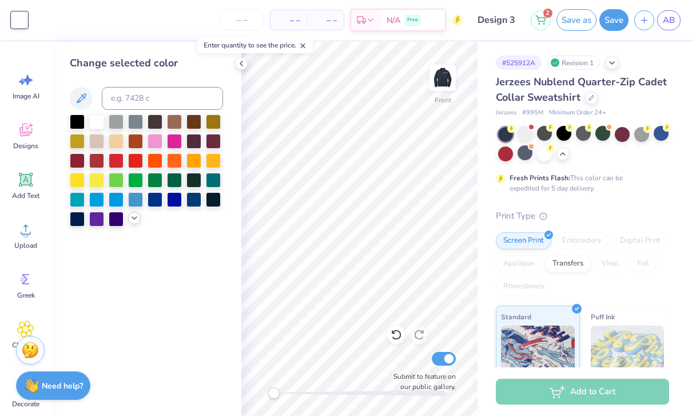
click at [136, 227] on div at bounding box center [146, 170] width 153 height 112
click at [135, 220] on icon at bounding box center [134, 217] width 9 height 9
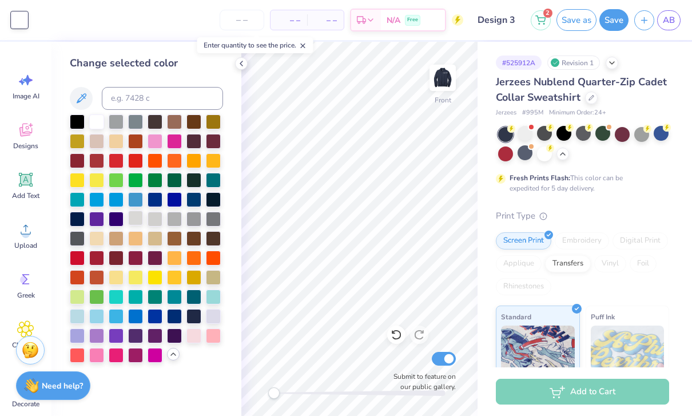
click at [134, 223] on div at bounding box center [135, 218] width 15 height 15
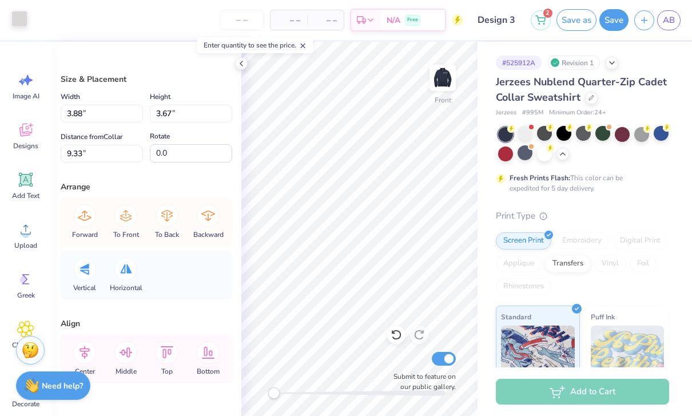
click at [14, 22] on div at bounding box center [19, 19] width 16 height 16
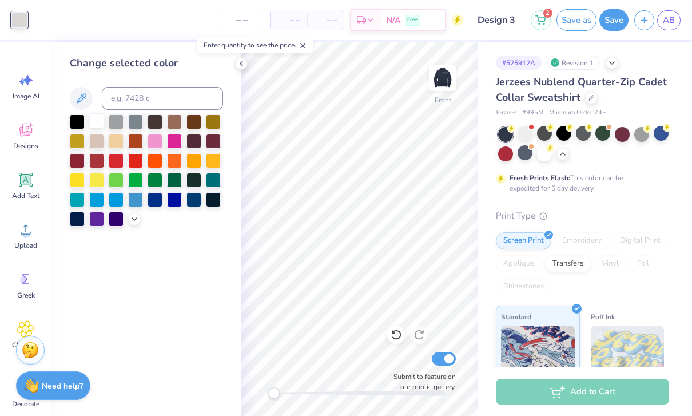
click at [98, 123] on div at bounding box center [96, 120] width 15 height 15
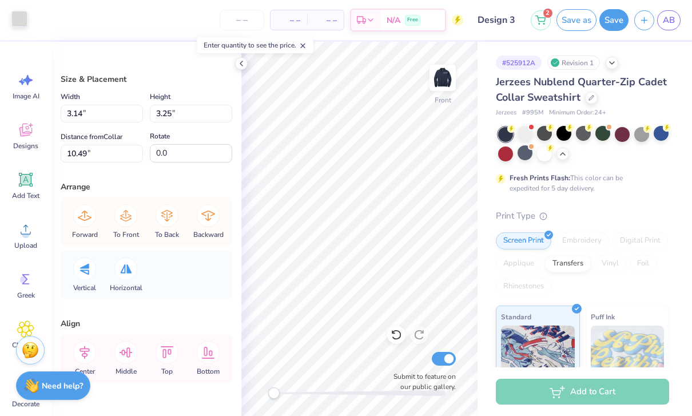
click at [20, 21] on div at bounding box center [19, 19] width 16 height 16
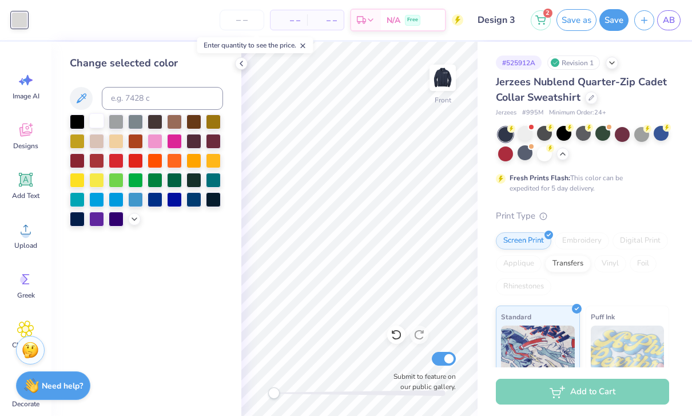
click at [97, 127] on div at bounding box center [96, 120] width 15 height 15
click at [131, 222] on icon at bounding box center [134, 217] width 9 height 9
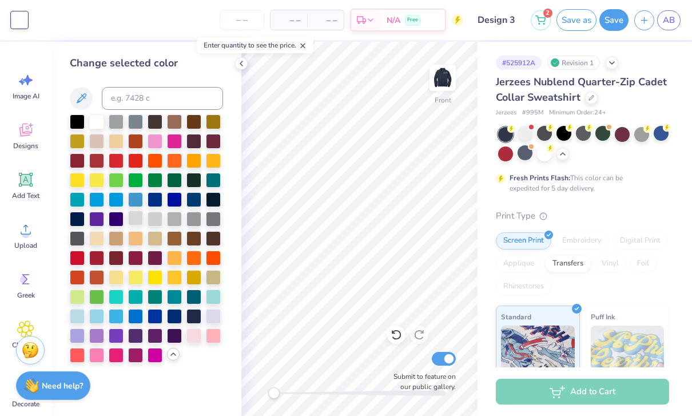
click at [132, 219] on div at bounding box center [135, 218] width 15 height 15
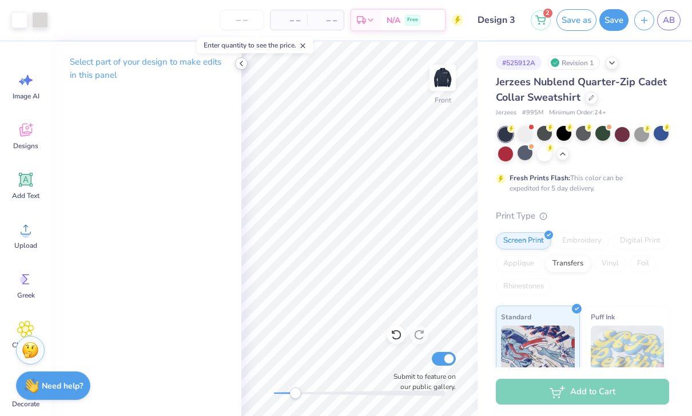
click at [244, 64] on icon at bounding box center [241, 63] width 9 height 9
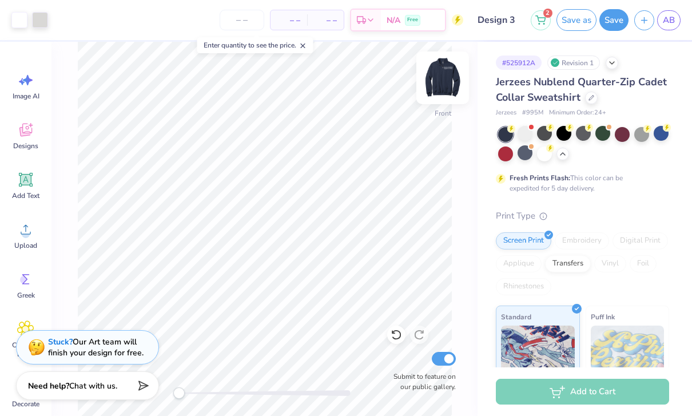
click at [447, 81] on img at bounding box center [443, 78] width 46 height 46
click at [447, 77] on img at bounding box center [443, 78] width 46 height 46
click at [581, 23] on button "Save as" at bounding box center [577, 18] width 40 height 22
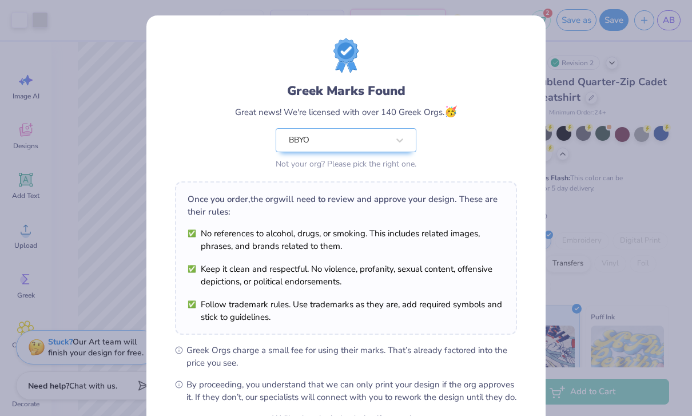
click at [672, 27] on div "Design Saved" at bounding box center [581, 35] width 203 height 52
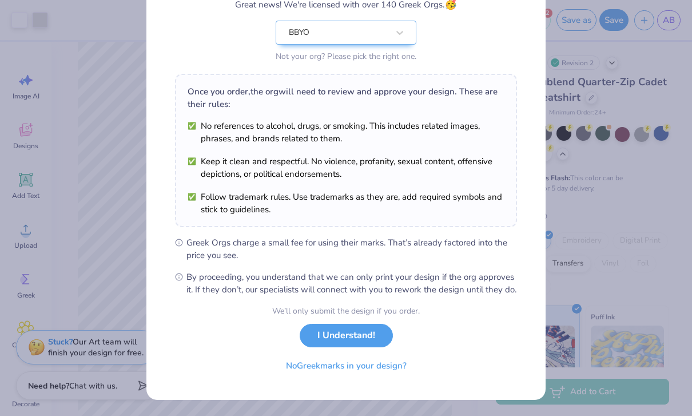
scroll to position [82, 0]
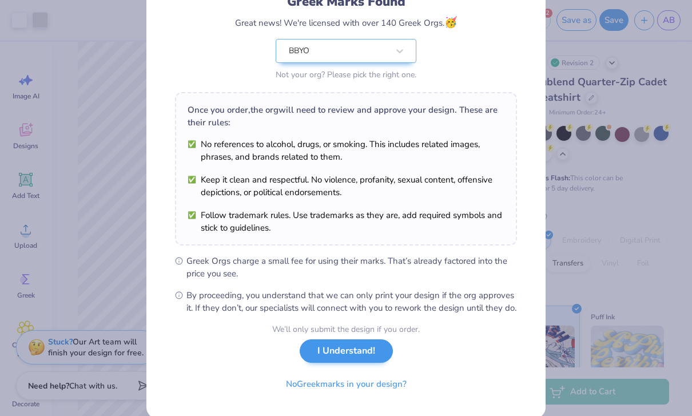
click at [373, 339] on button "I Understand!" at bounding box center [346, 350] width 93 height 23
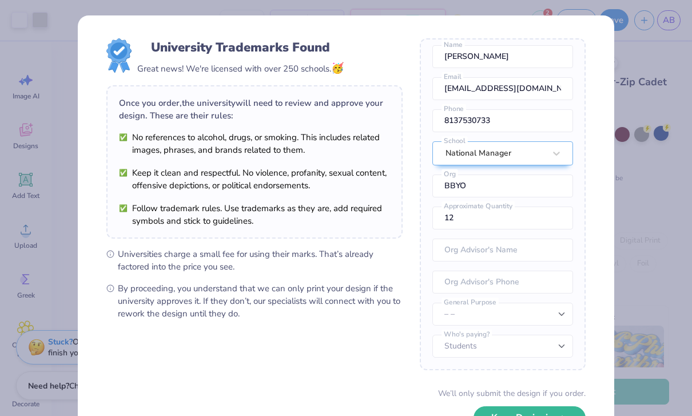
scroll to position [42, 0]
click at [567, 407] on button "Keep Designing" at bounding box center [530, 414] width 112 height 23
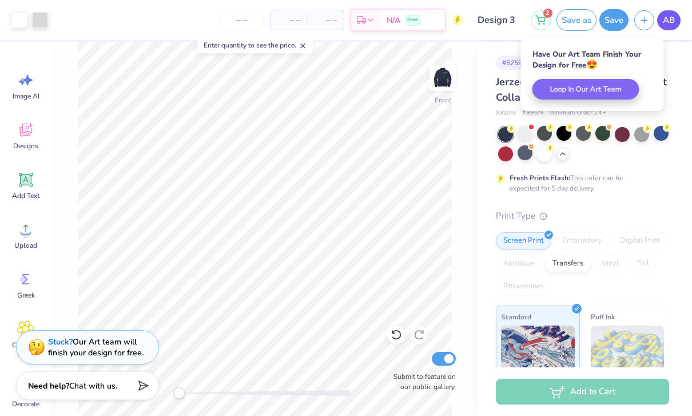
click at [673, 23] on span "AB" at bounding box center [669, 20] width 12 height 13
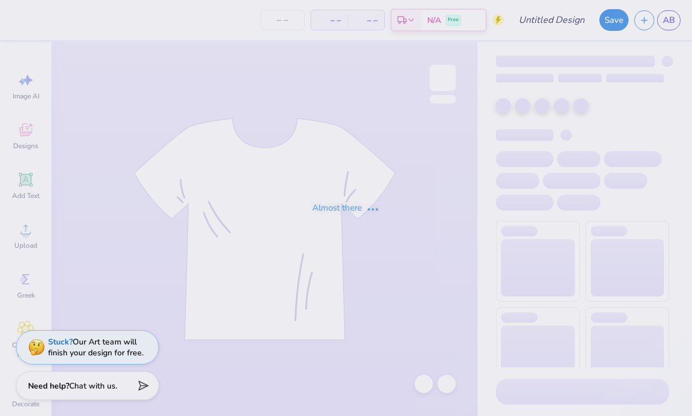
type input "Design 3"
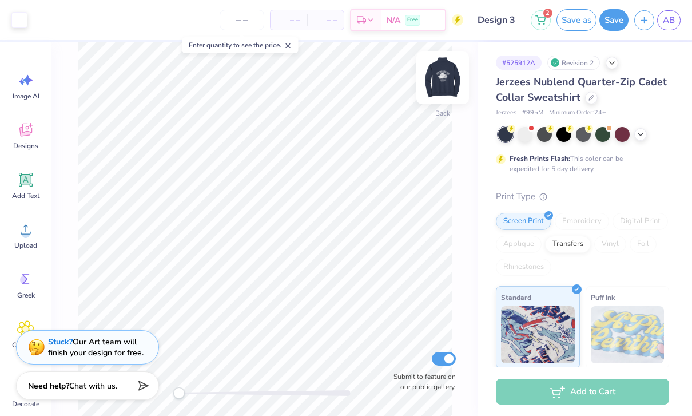
click at [447, 81] on img at bounding box center [443, 78] width 46 height 46
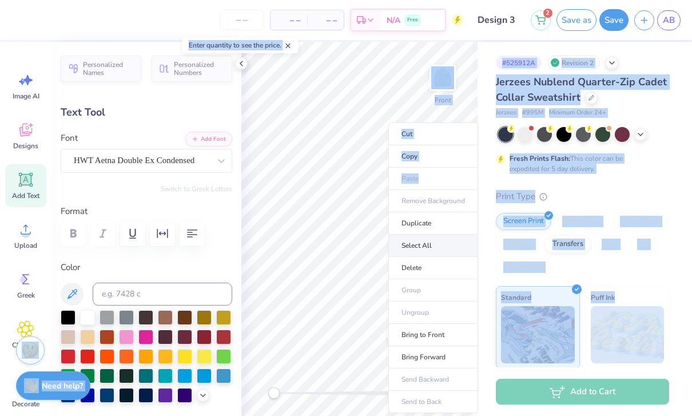
click at [454, 242] on li "Select All" at bounding box center [433, 246] width 90 height 22
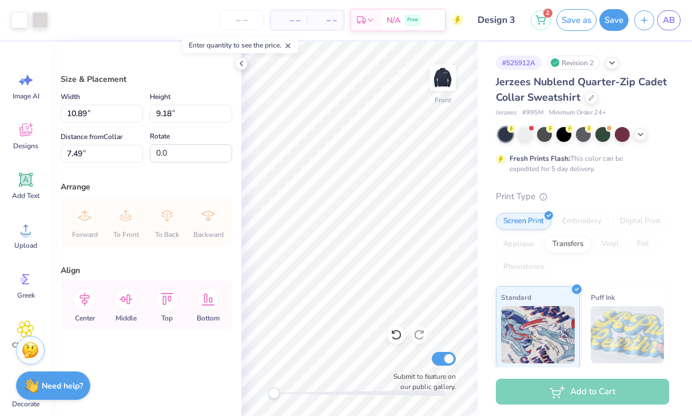
type input "6.54"
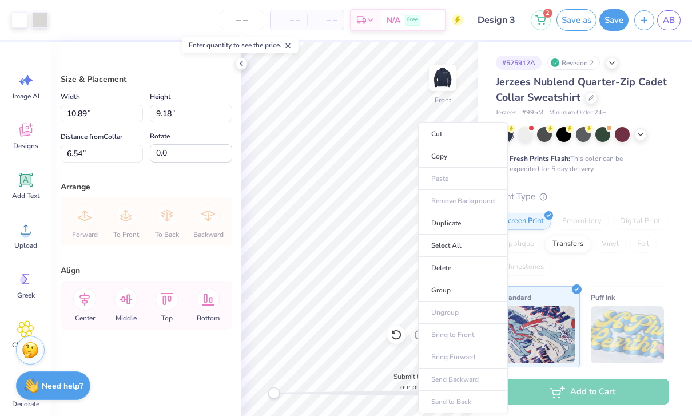
type input "11.10"
type input "9.36"
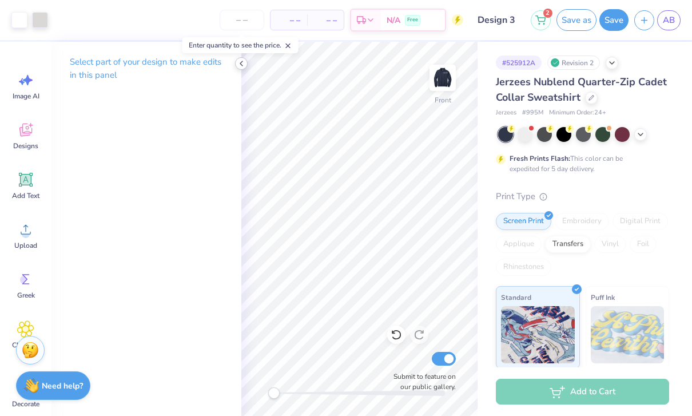
click at [242, 63] on icon at bounding box center [241, 63] width 9 height 9
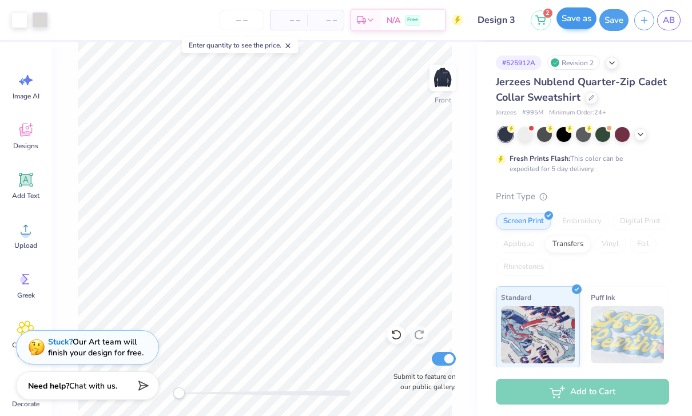
click at [590, 18] on button "Save as" at bounding box center [577, 18] width 40 height 22
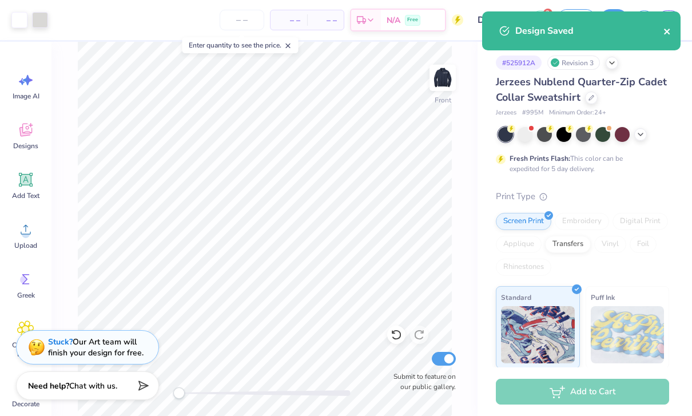
click at [668, 33] on icon "close" at bounding box center [667, 32] width 6 height 6
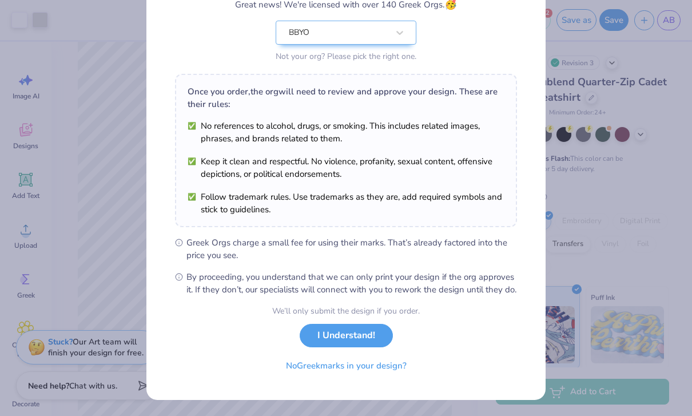
click at [331, 343] on button "I Understand!" at bounding box center [346, 335] width 93 height 23
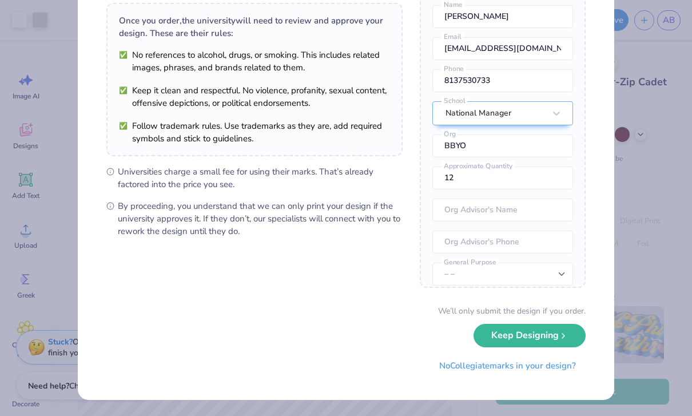
scroll to position [82, 0]
click at [555, 323] on div "We’ll only submit the design if you order. Keep Designing No Collegiate marks i…" at bounding box center [345, 341] width 479 height 72
click at [559, 329] on button "Keep Designing" at bounding box center [530, 335] width 112 height 23
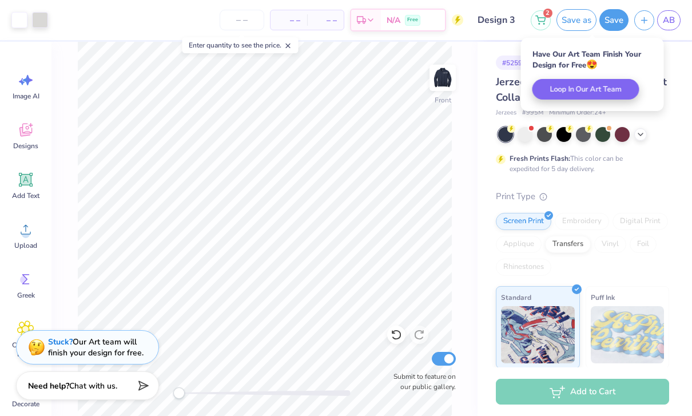
scroll to position [0, 0]
click at [675, 25] on link "AB" at bounding box center [668, 20] width 23 height 20
